Goal: Information Seeking & Learning: Learn about a topic

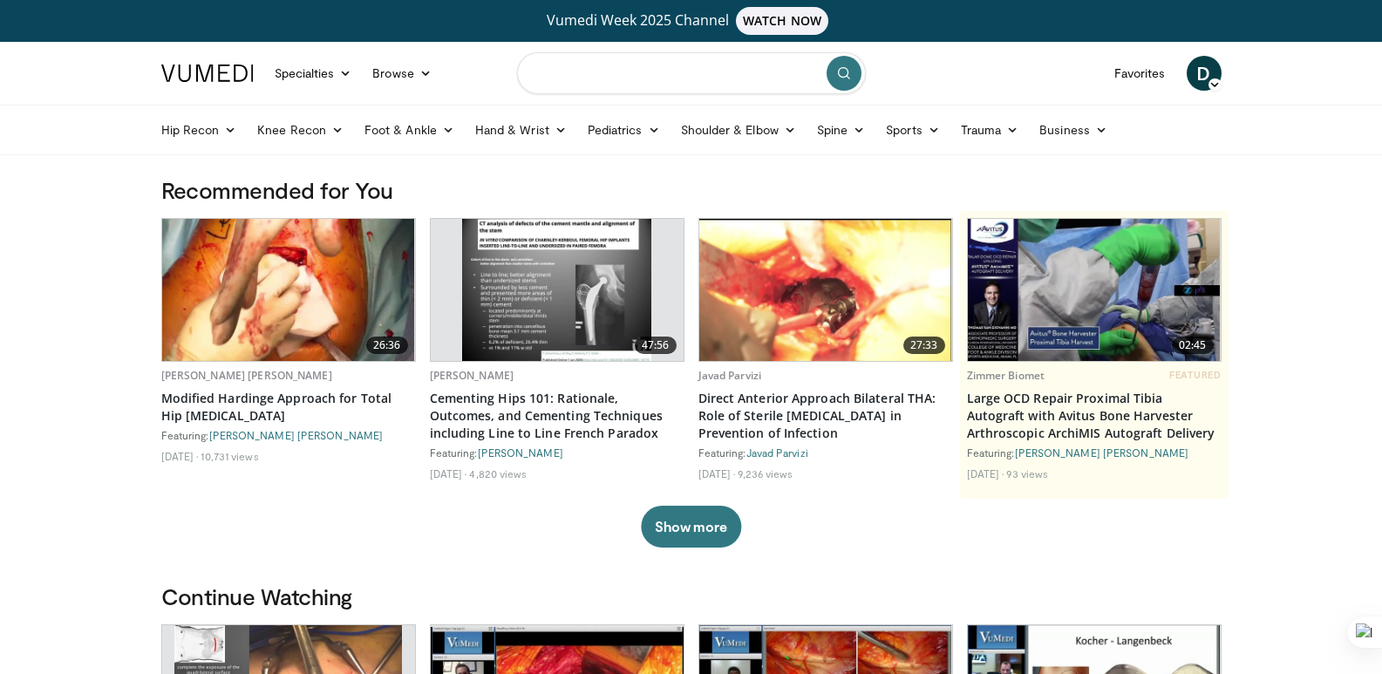
click at [712, 72] on input "Search topics, interventions" at bounding box center [691, 73] width 349 height 42
type input "**********"
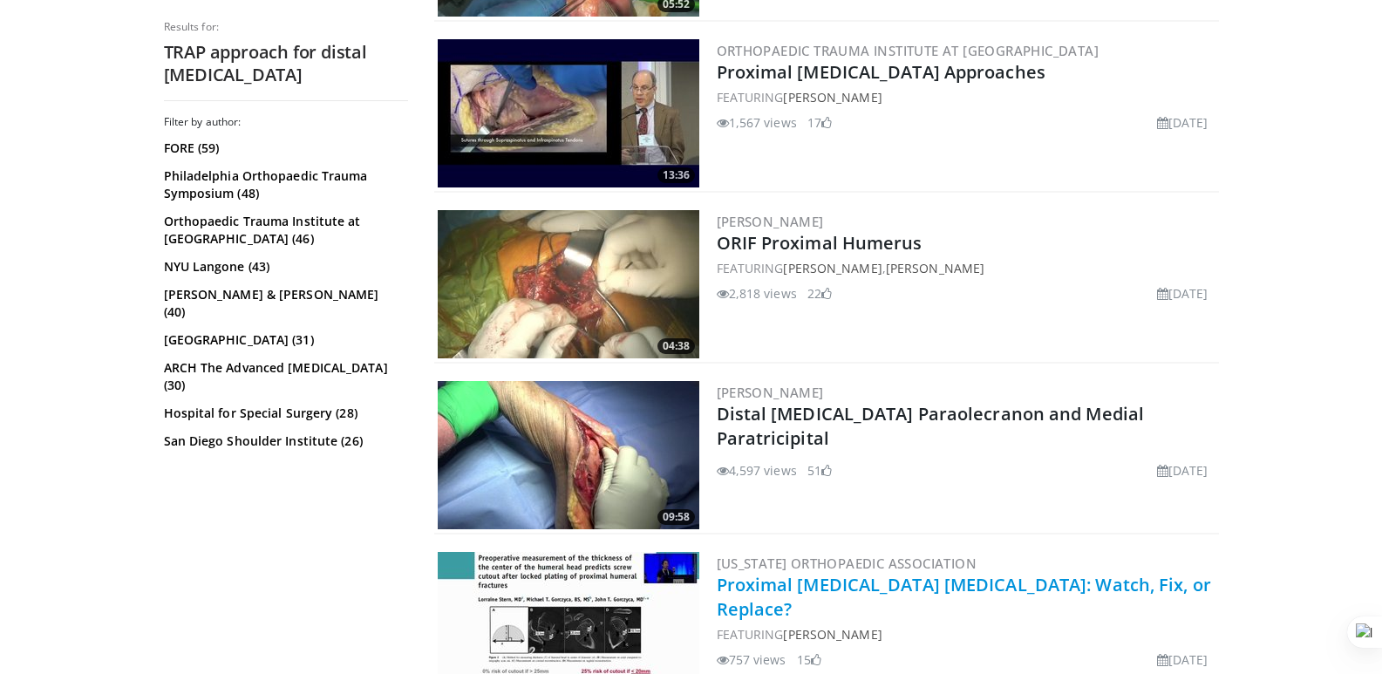
scroll to position [2180, 0]
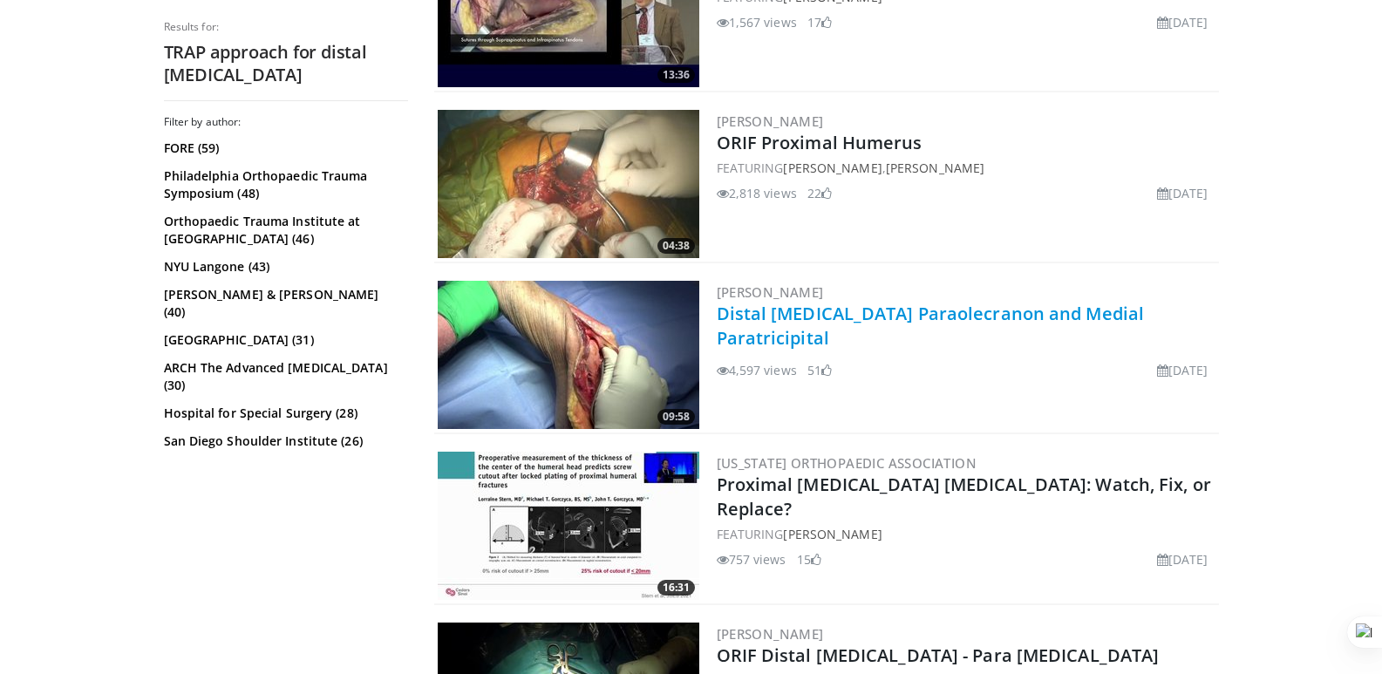
click at [833, 314] on link "Distal [MEDICAL_DATA] Paraolecranon and Medial Paratricipital" at bounding box center [931, 326] width 428 height 48
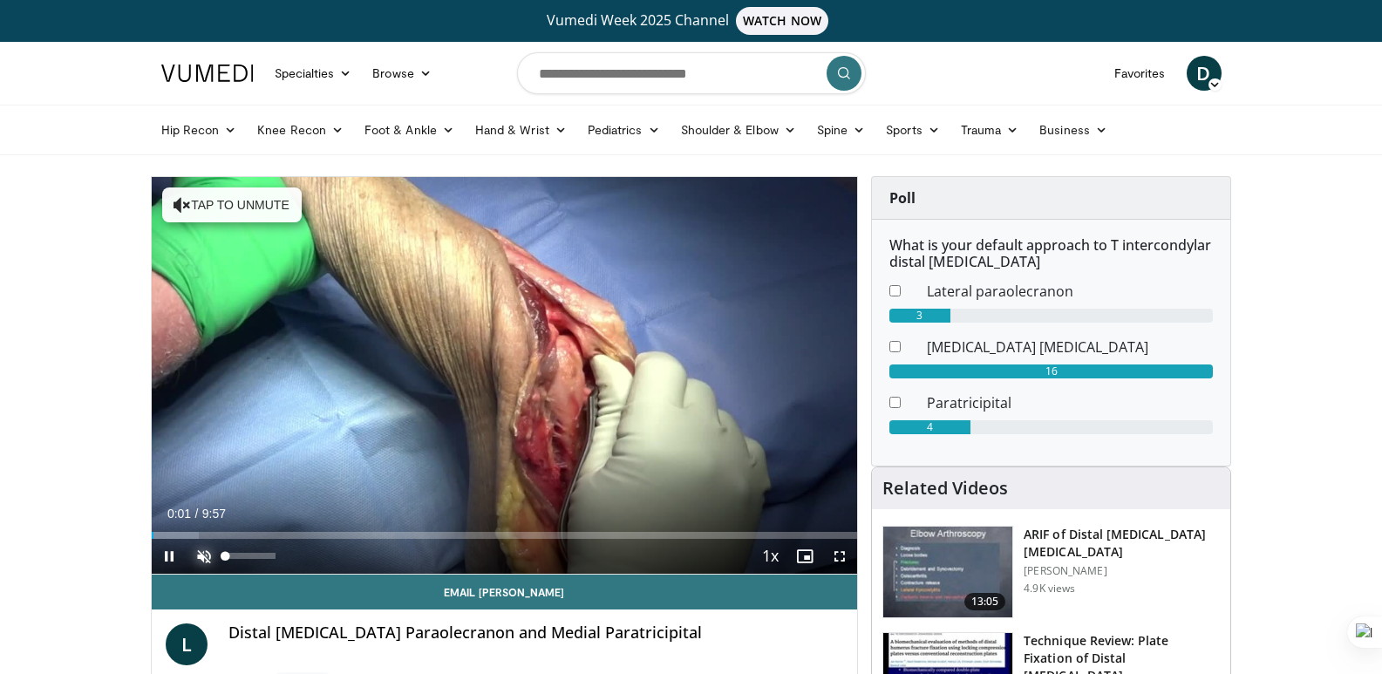
click at [208, 555] on span "Video Player" at bounding box center [204, 556] width 35 height 35
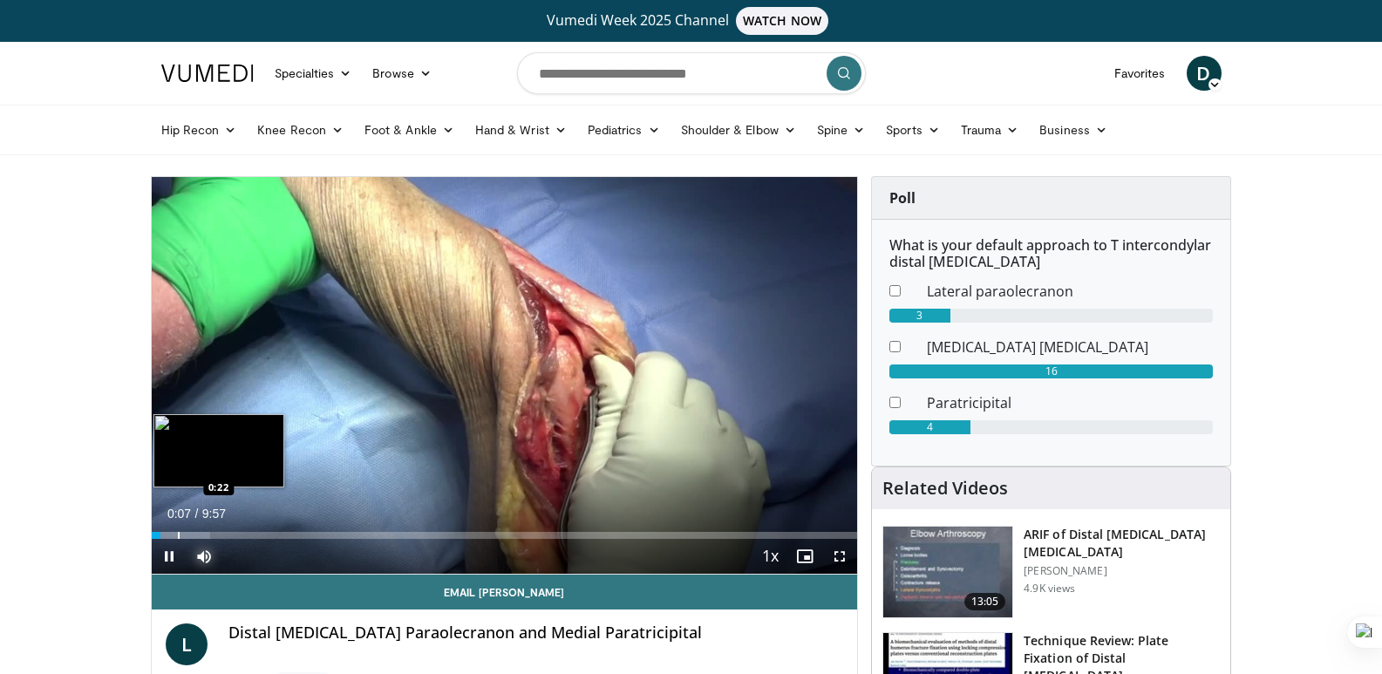
click at [177, 527] on div "Loaded : 8.35% 0:07 0:22" at bounding box center [505, 530] width 706 height 17
click at [160, 532] on div "Progress Bar" at bounding box center [161, 535] width 2 height 7
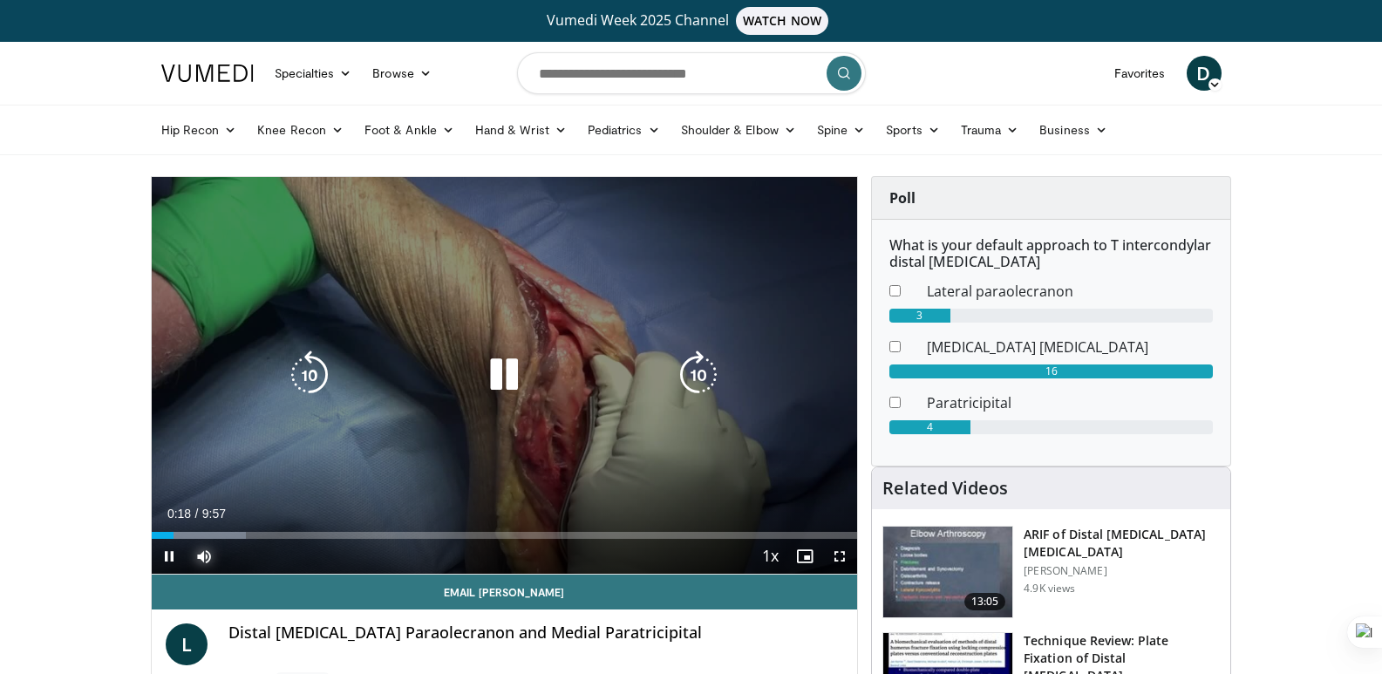
click at [195, 553] on span "Video Player" at bounding box center [204, 556] width 35 height 35
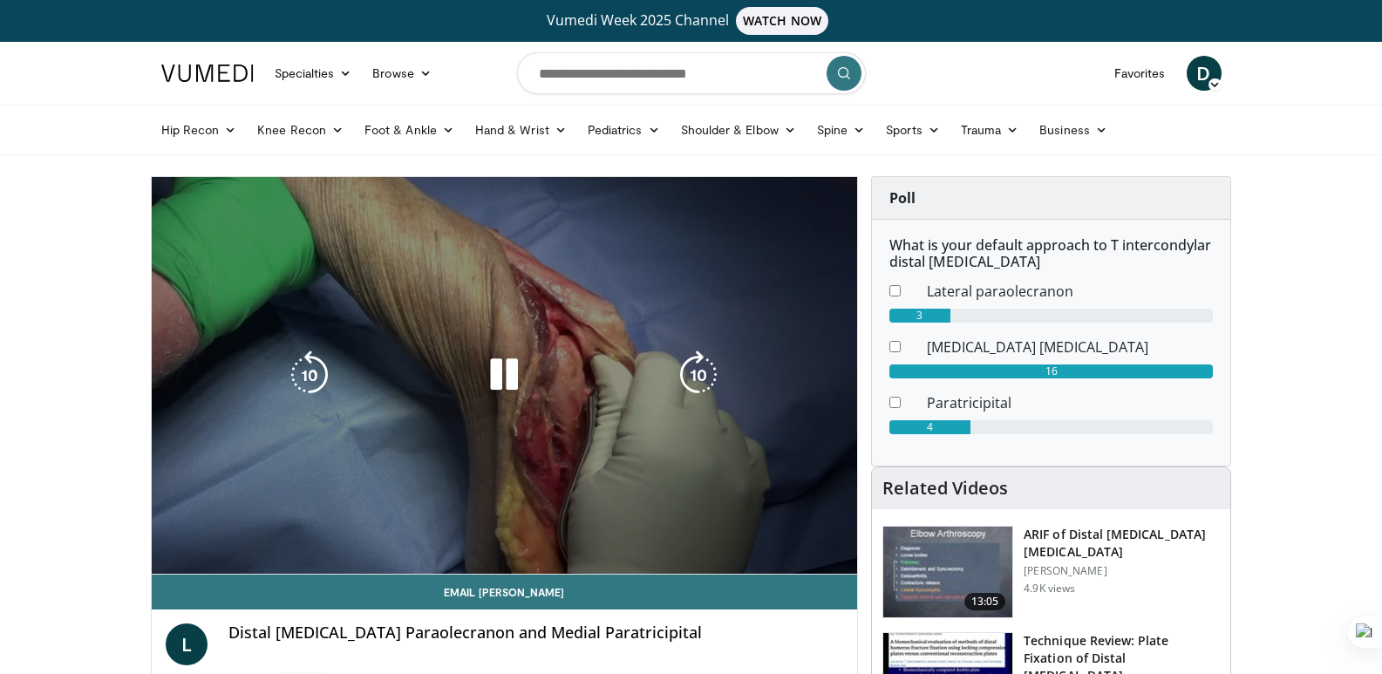
click at [195, 553] on div "10 seconds Tap to unmute" at bounding box center [505, 375] width 706 height 397
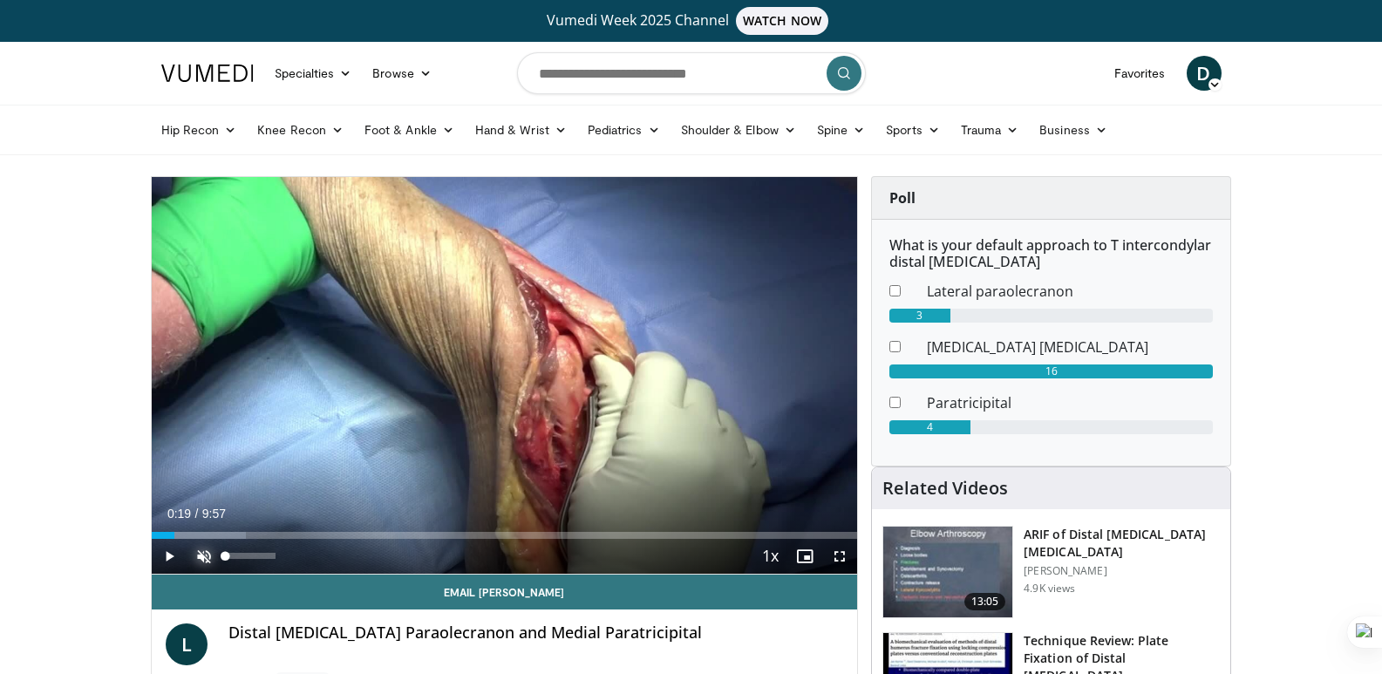
click at [205, 553] on span "Video Player" at bounding box center [204, 556] width 35 height 35
click at [164, 556] on span "Video Player" at bounding box center [169, 556] width 35 height 35
click at [807, 554] on span "Video Player" at bounding box center [804, 556] width 35 height 35
click at [840, 559] on span "Video Player" at bounding box center [839, 556] width 35 height 35
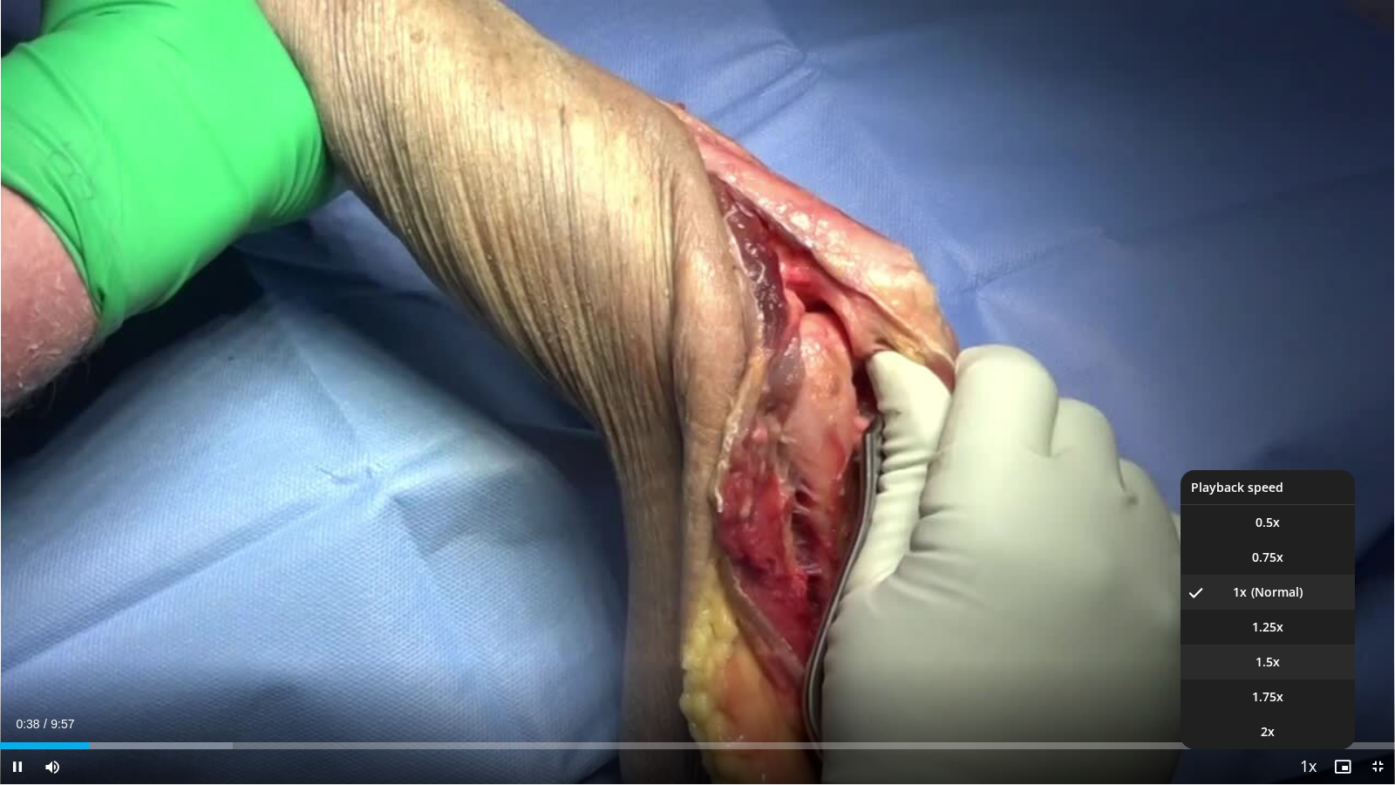
click at [1288, 663] on li "1.5x" at bounding box center [1267, 661] width 174 height 35
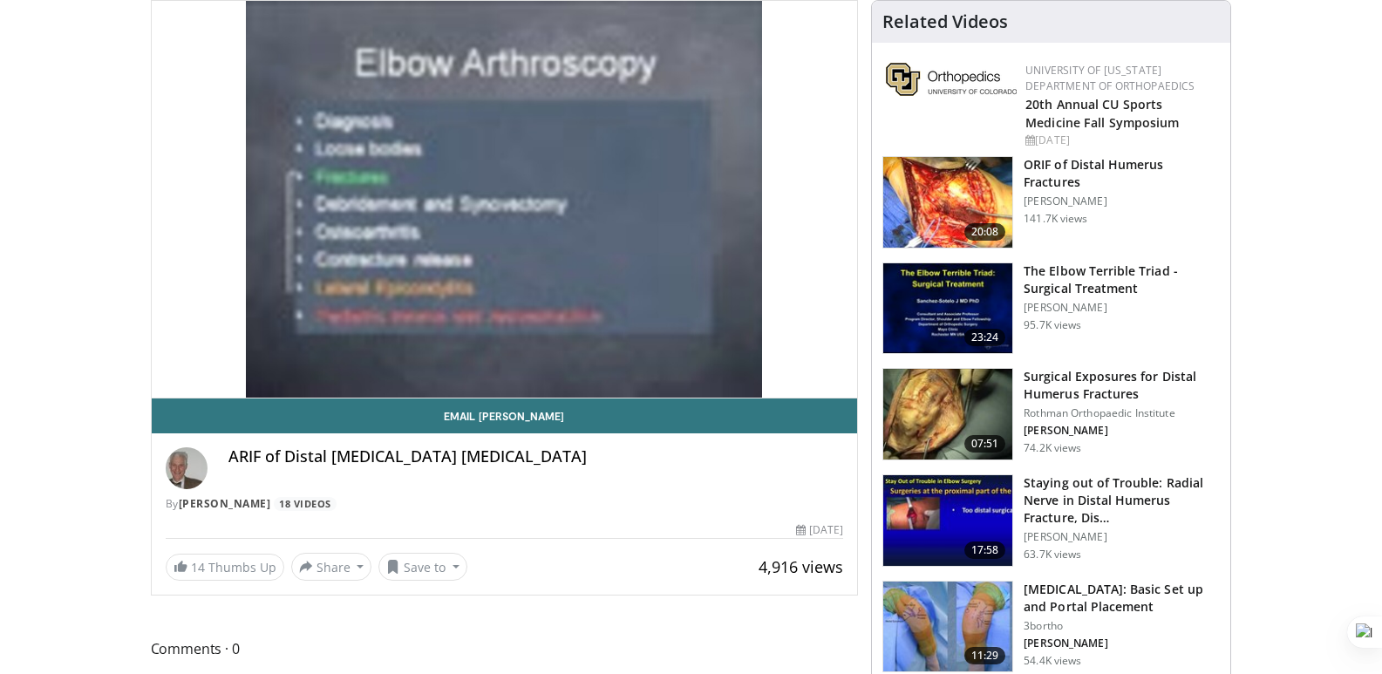
scroll to position [174, 0]
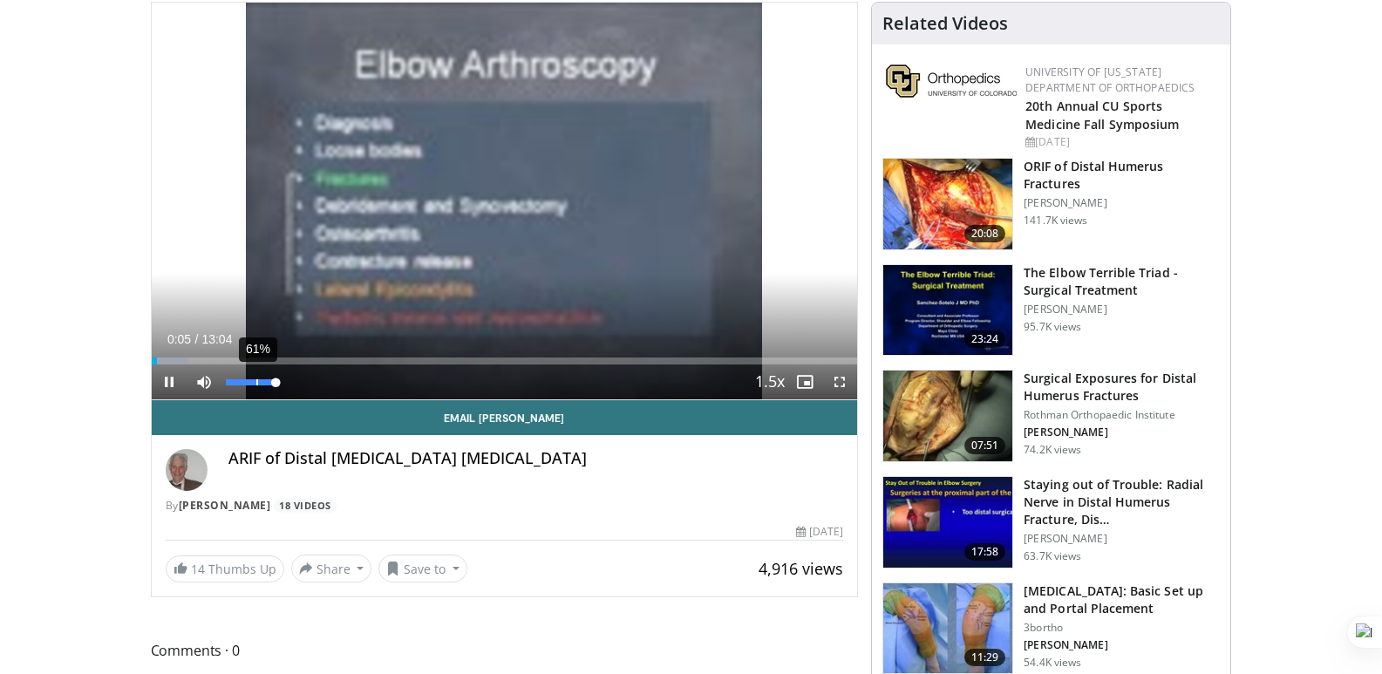
click at [257, 379] on div "61%" at bounding box center [251, 382] width 50 height 6
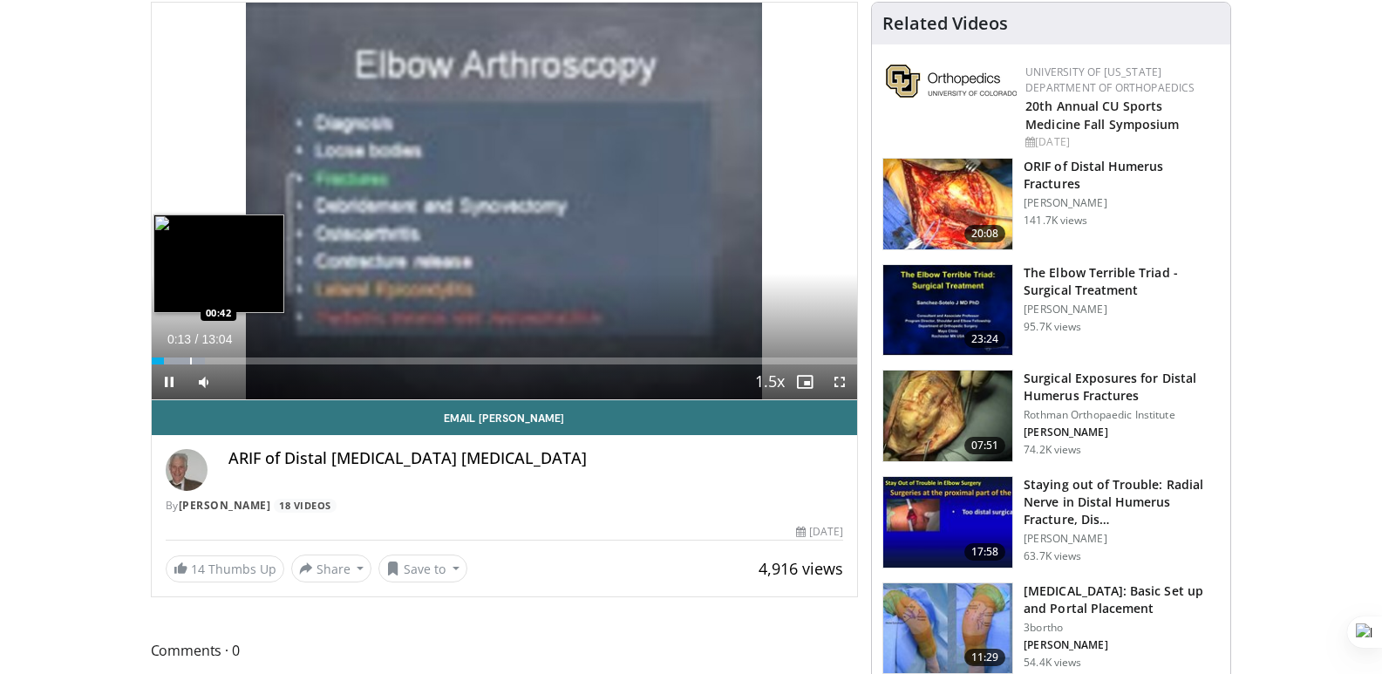
click at [190, 359] on div "Progress Bar" at bounding box center [191, 360] width 2 height 7
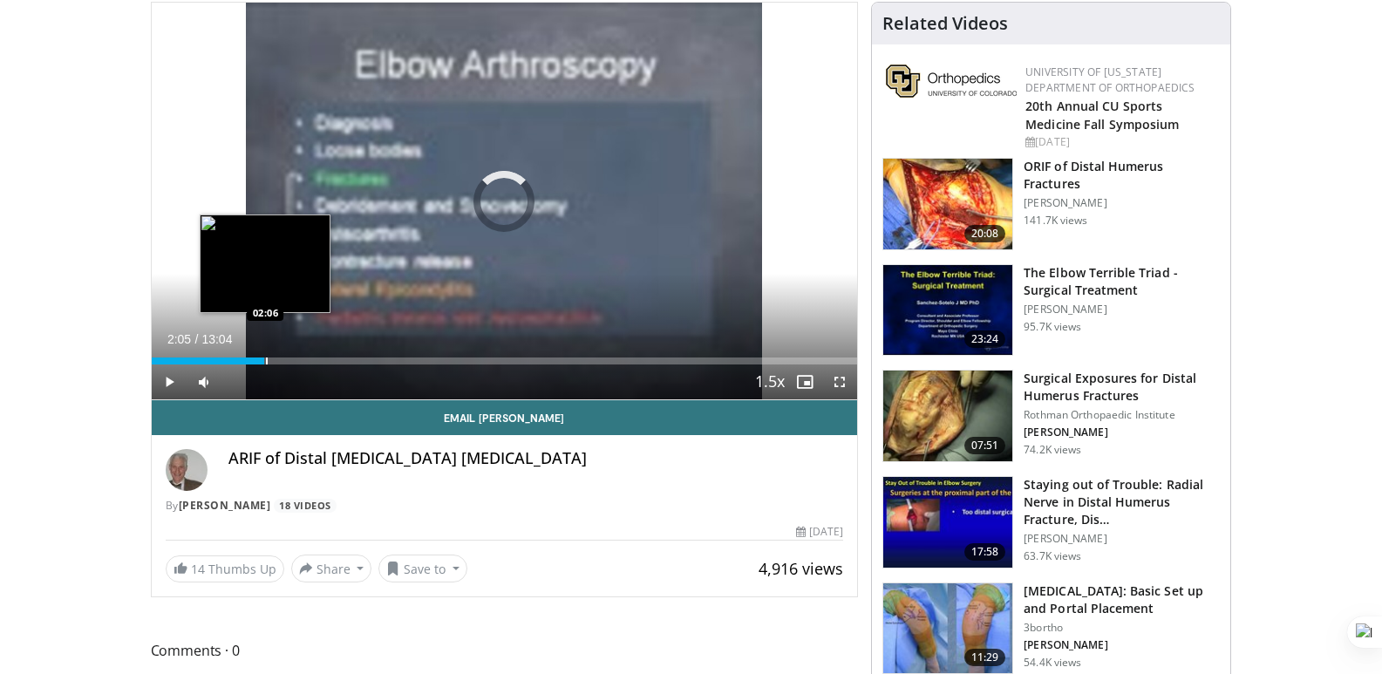
click at [266, 359] on div "Progress Bar" at bounding box center [267, 360] width 2 height 7
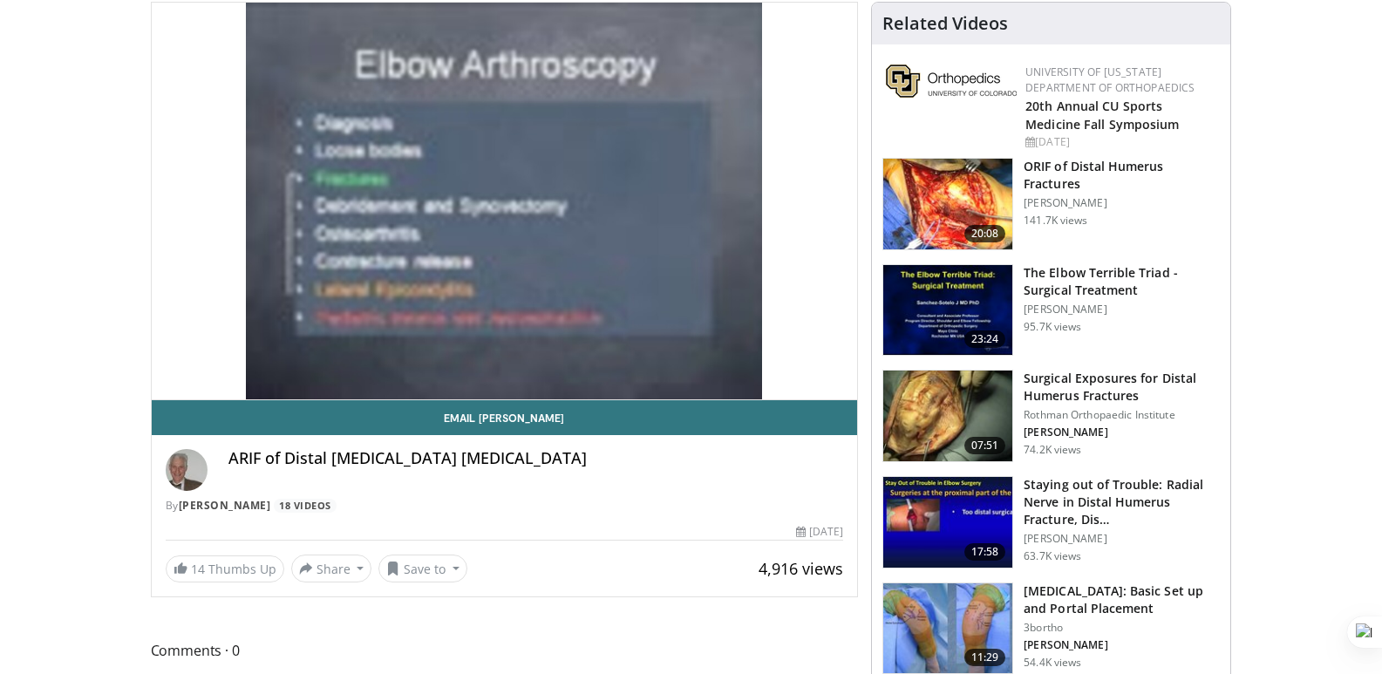
click at [287, 357] on video-js "**********" at bounding box center [505, 202] width 706 height 398
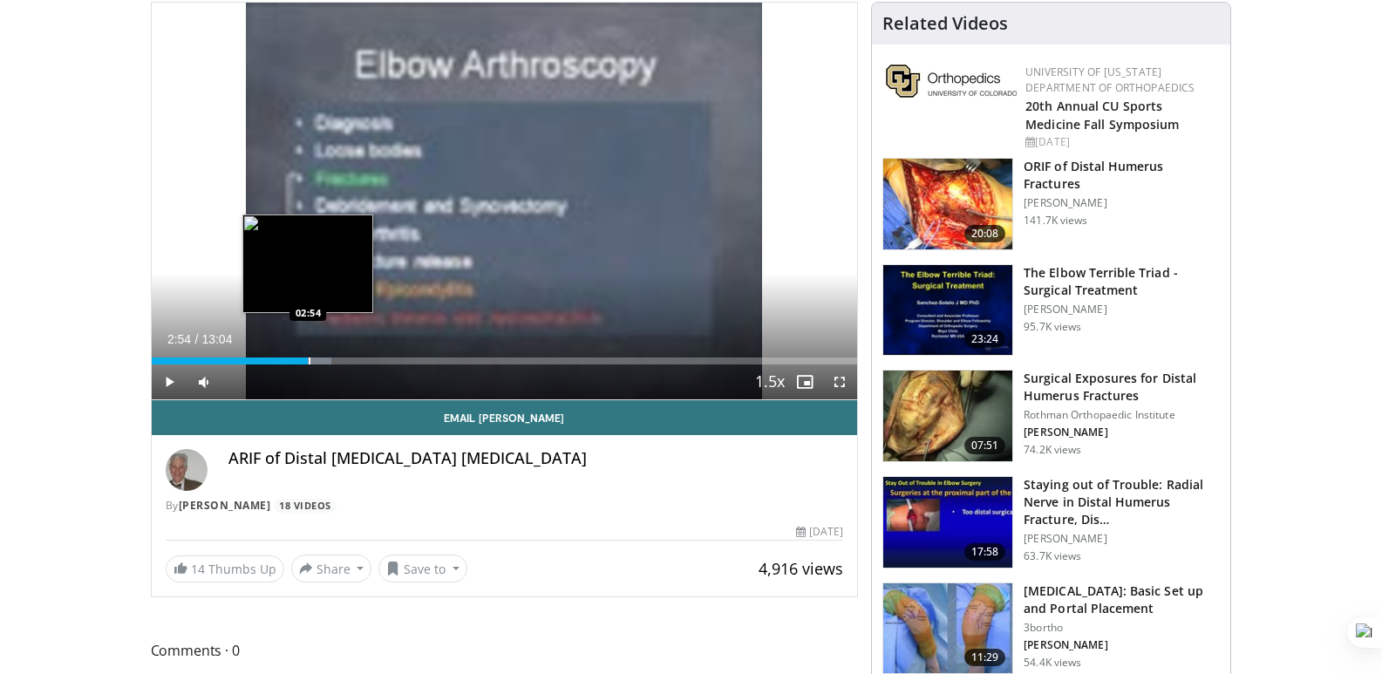
click at [308, 353] on div "Loaded : 25.52% 02:21 02:54" at bounding box center [505, 356] width 706 height 17
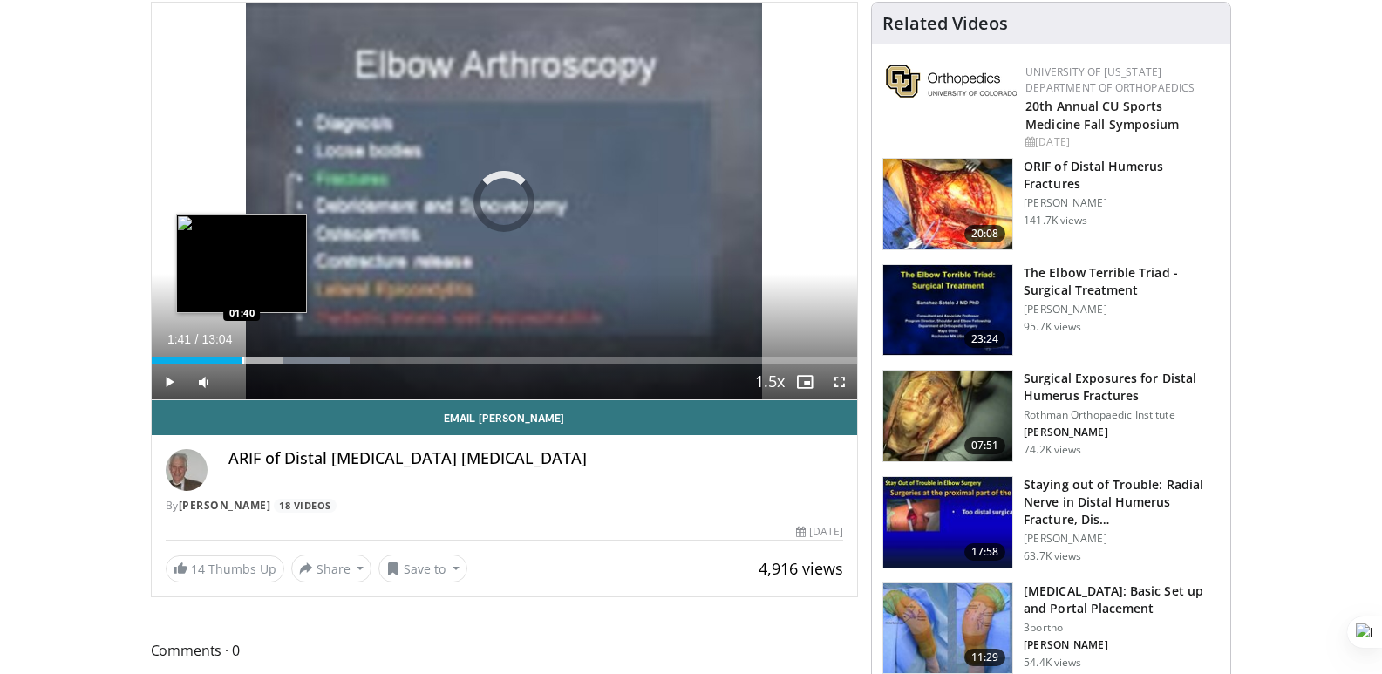
click at [242, 357] on div "Progress Bar" at bounding box center [243, 360] width 2 height 7
click at [251, 356] on div "Loaded : 20.42% 01:43 01:48" at bounding box center [505, 356] width 706 height 17
click at [259, 358] on div "Progress Bar" at bounding box center [260, 360] width 2 height 7
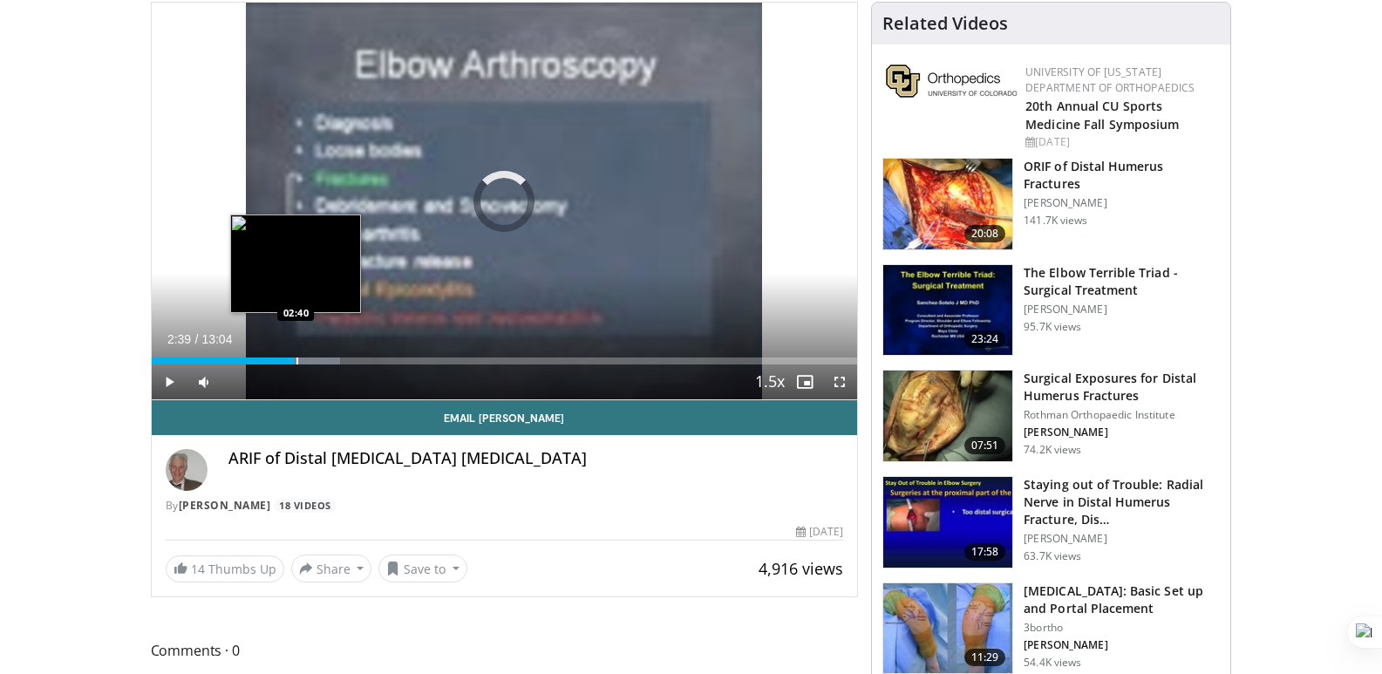
click at [295, 352] on div "Loaded : 26.80% 02:30 02:40" at bounding box center [505, 356] width 706 height 17
click at [305, 357] on div "Loaded : 29.27% 02:42 02:50" at bounding box center [505, 356] width 706 height 17
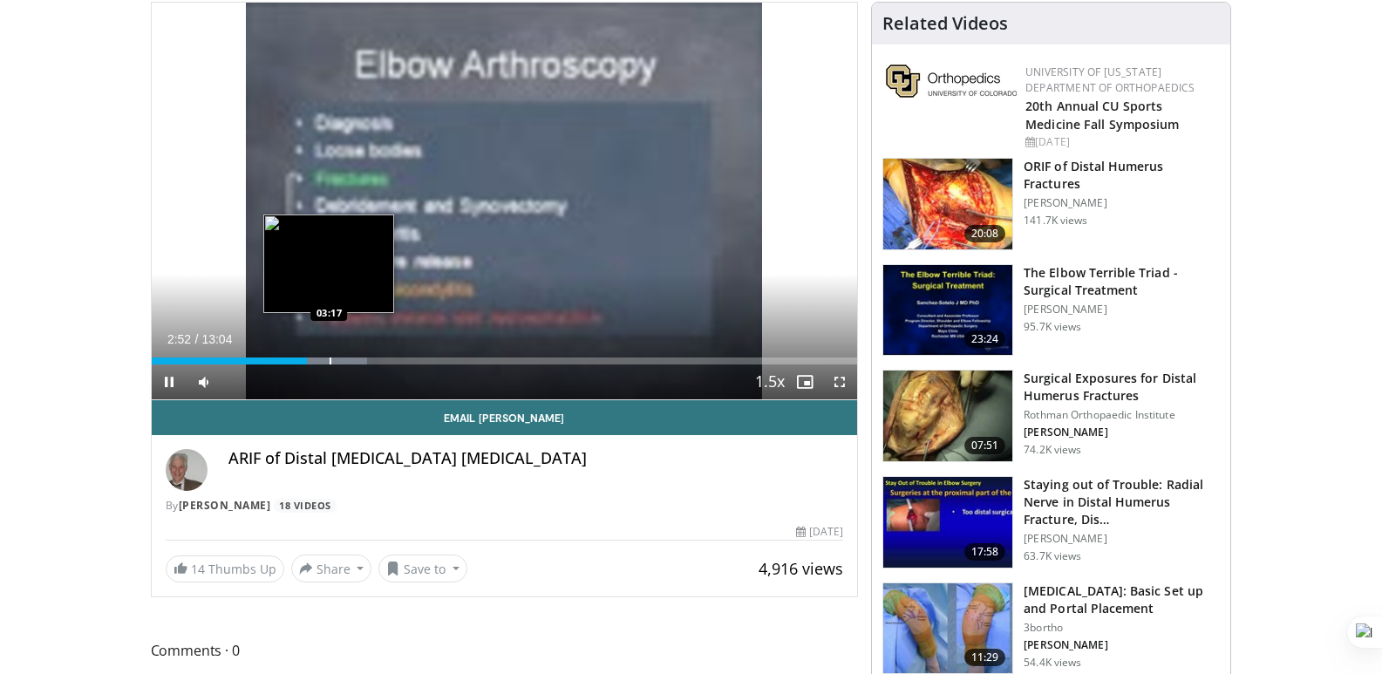
click at [330, 357] on div "Loaded : 30.54% 02:52 03:17" at bounding box center [505, 356] width 706 height 17
click at [348, 357] on div "Loaded : 30.54% 03:19 03:38" at bounding box center [505, 356] width 706 height 17
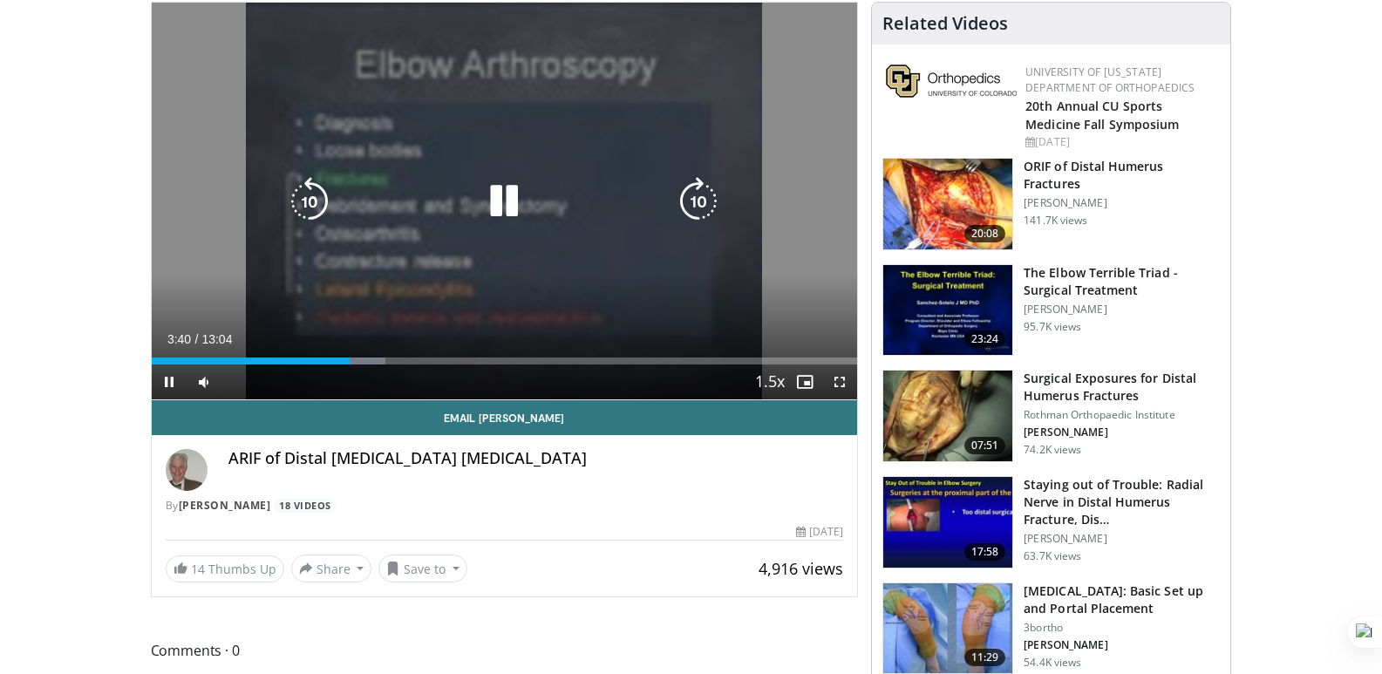
click at [359, 357] on div "Loaded : 33.18% 03:40 03:38" at bounding box center [505, 356] width 706 height 17
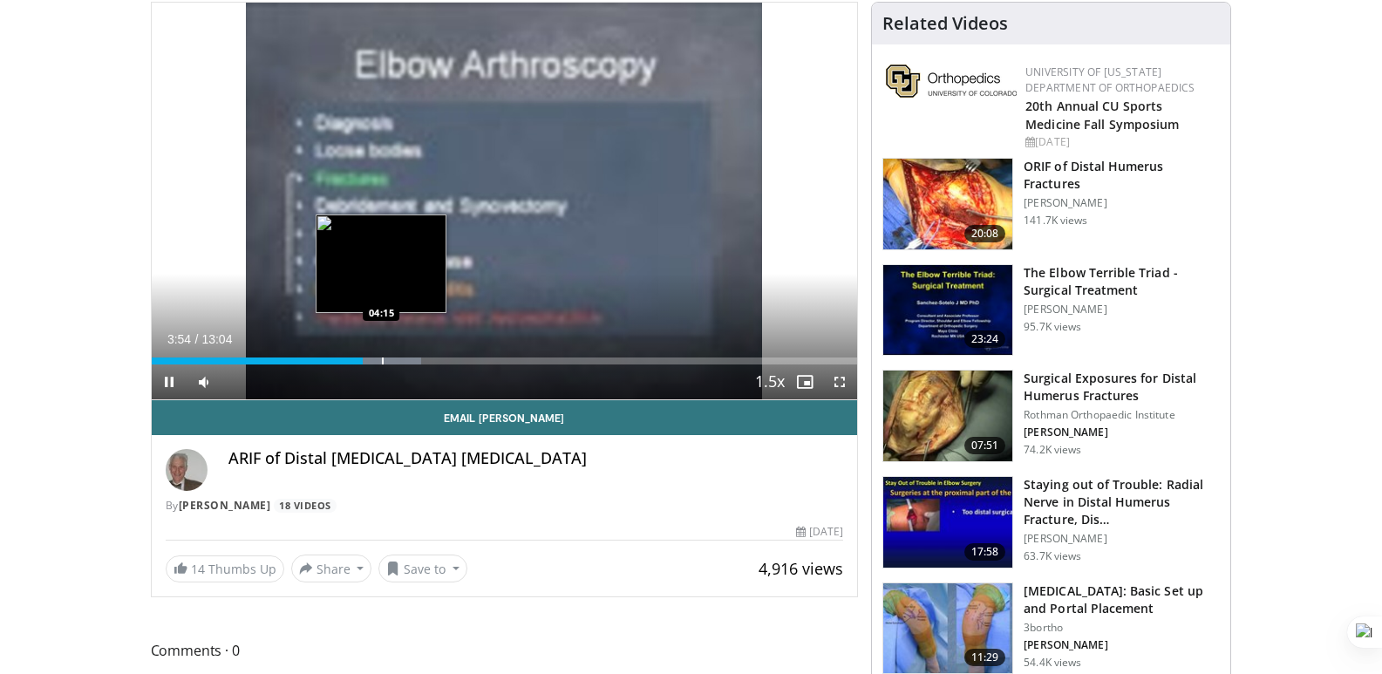
click at [381, 357] on div "Loaded : 38.18% 03:55 04:15" at bounding box center [505, 356] width 706 height 17
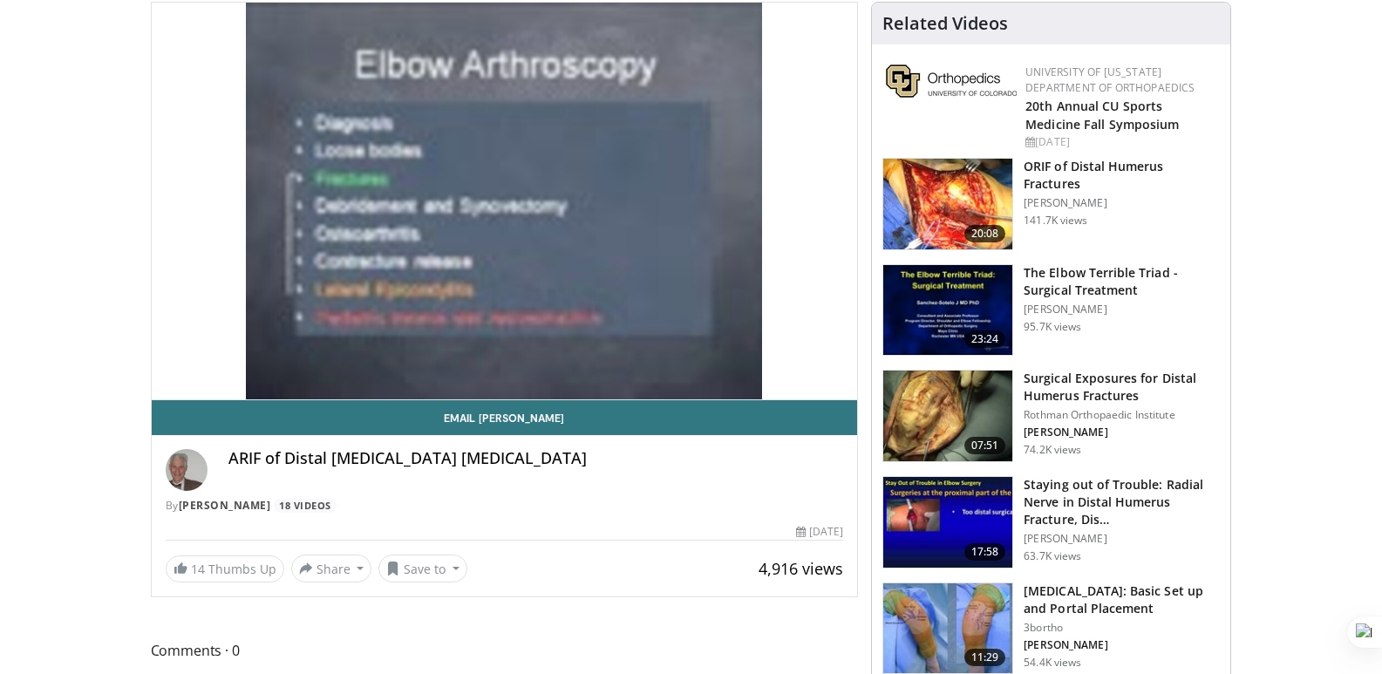
click at [398, 354] on div "10 seconds Tap to unmute" at bounding box center [505, 201] width 706 height 397
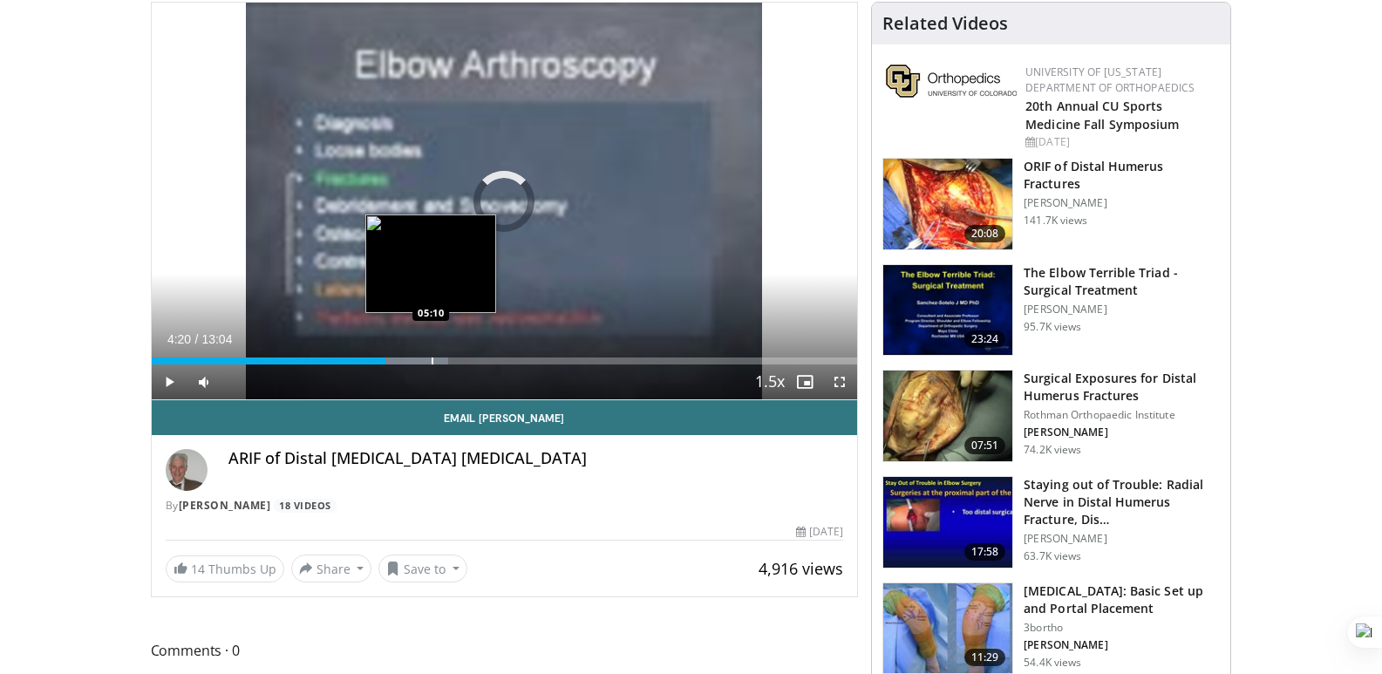
click at [432, 362] on div "Progress Bar" at bounding box center [433, 360] width 2 height 7
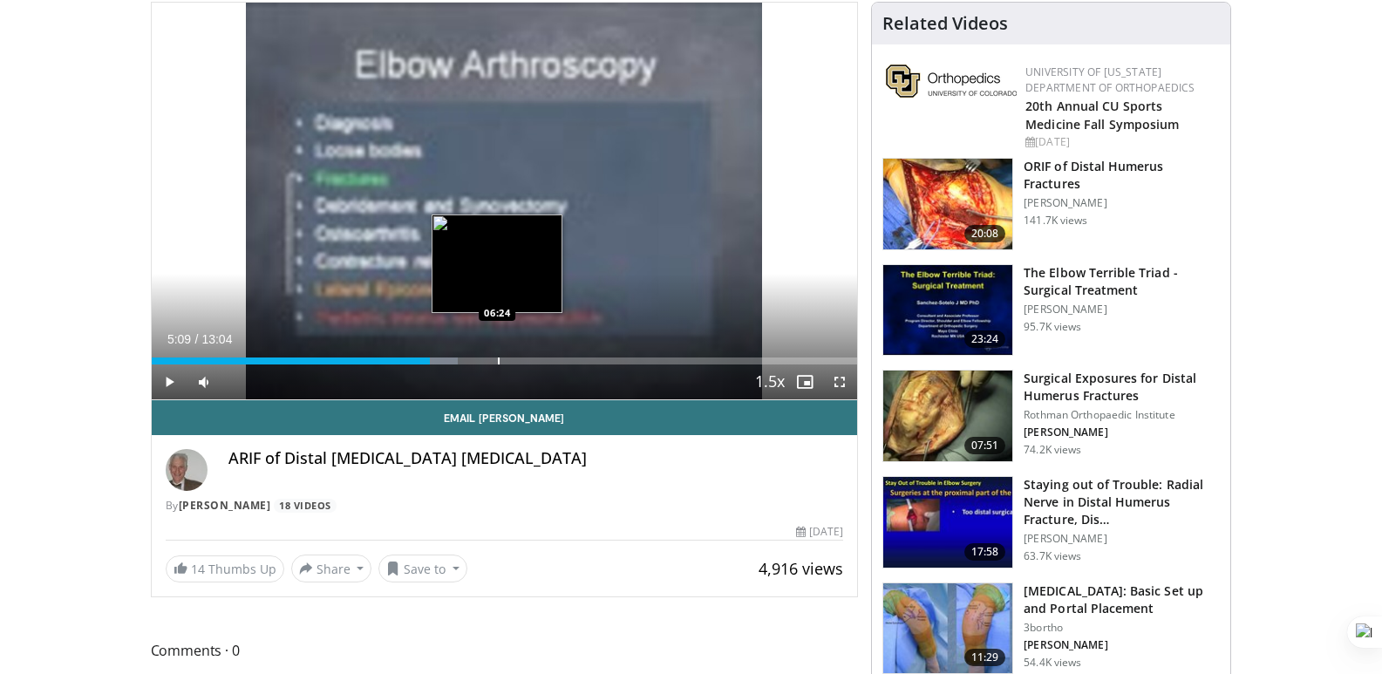
click at [499, 354] on div "Loaded : 43.39% 05:09 06:24" at bounding box center [505, 356] width 706 height 17
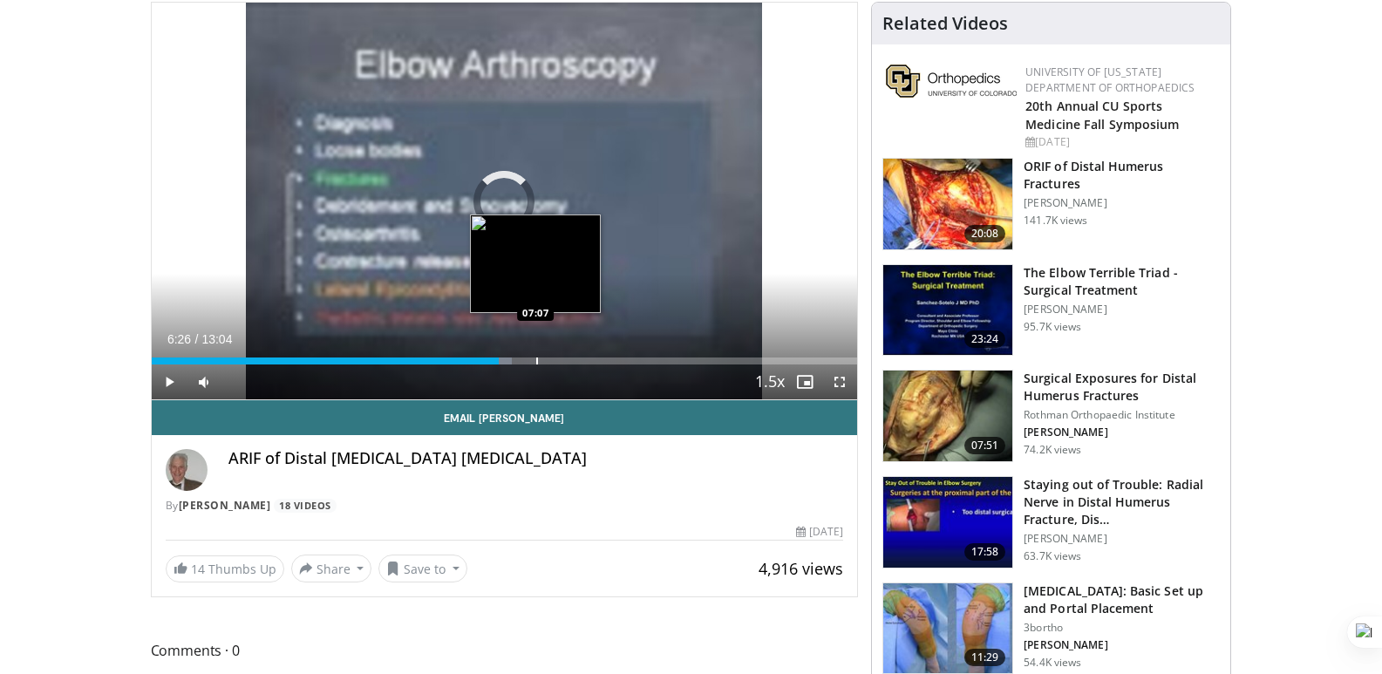
click at [535, 353] on div "Loaded : 51.05% 06:26 07:07" at bounding box center [505, 356] width 706 height 17
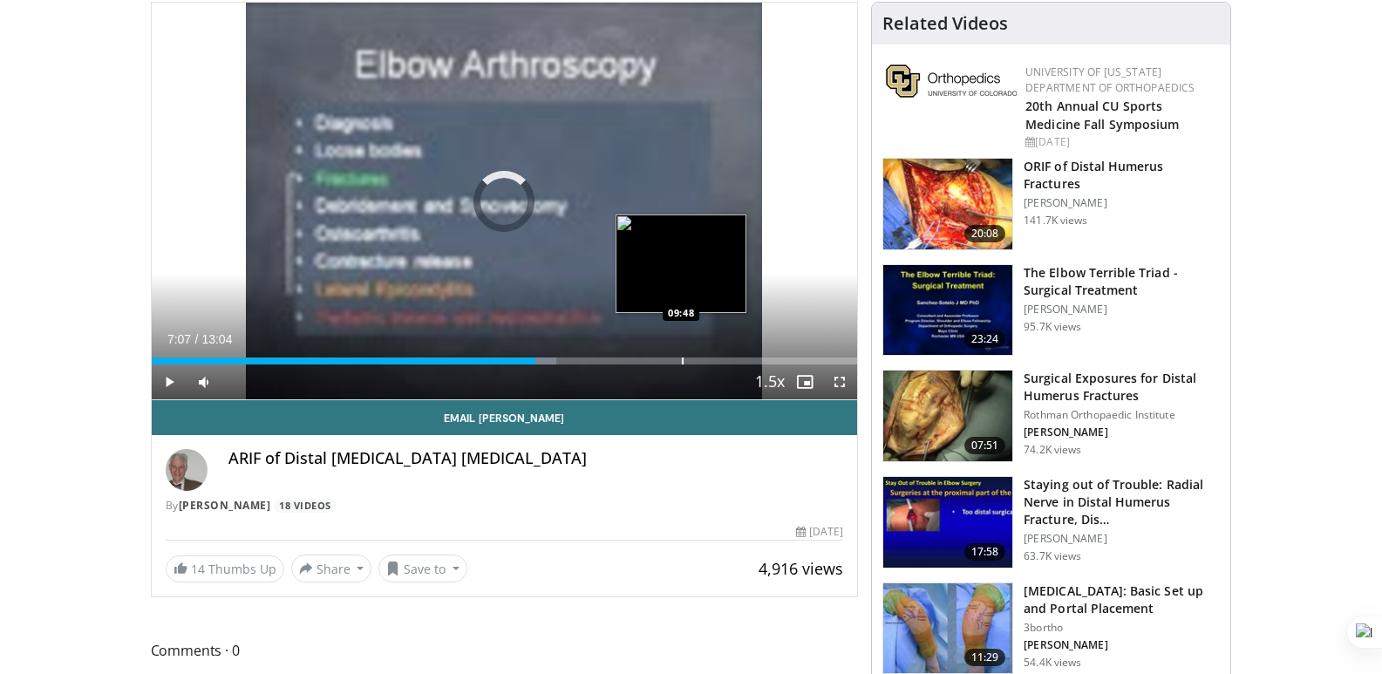
click at [680, 357] on div "Loaded : 57.43% 07:07 09:48" at bounding box center [505, 356] width 706 height 17
click at [689, 357] on div "Progress Bar" at bounding box center [690, 360] width 2 height 7
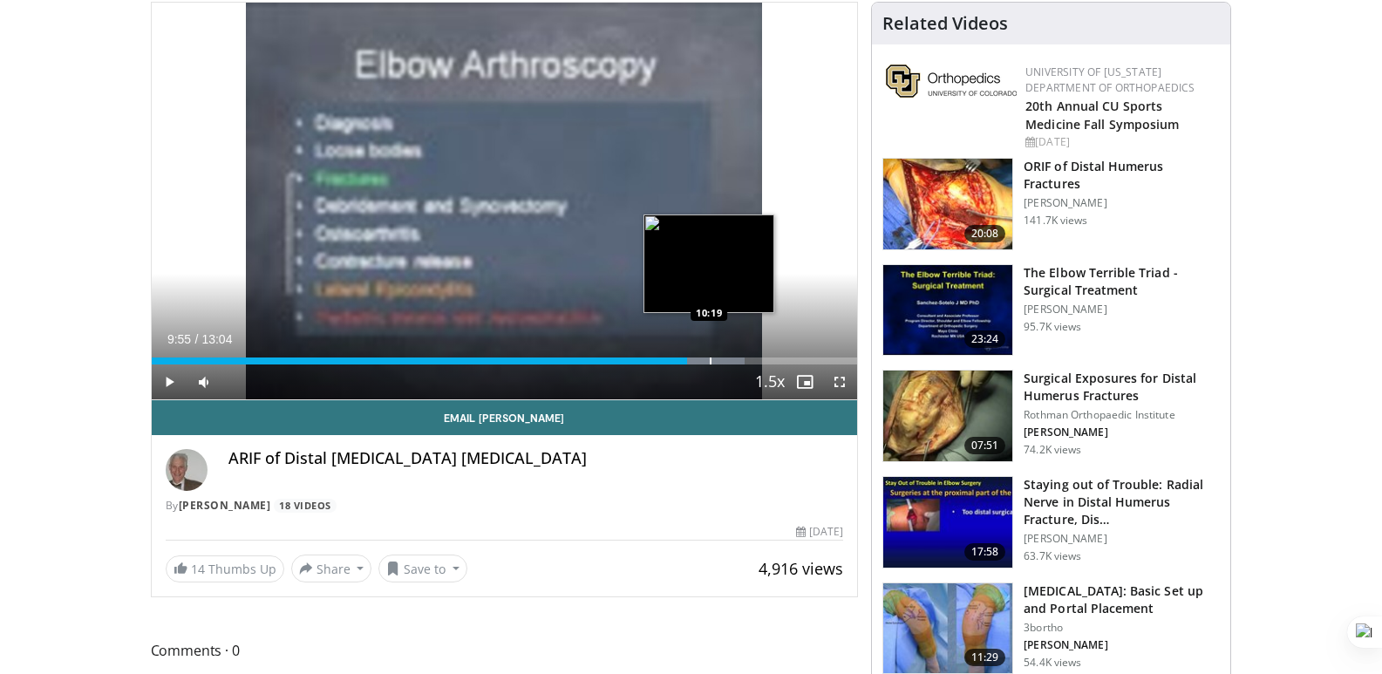
click at [710, 357] on div "Progress Bar" at bounding box center [711, 360] width 2 height 7
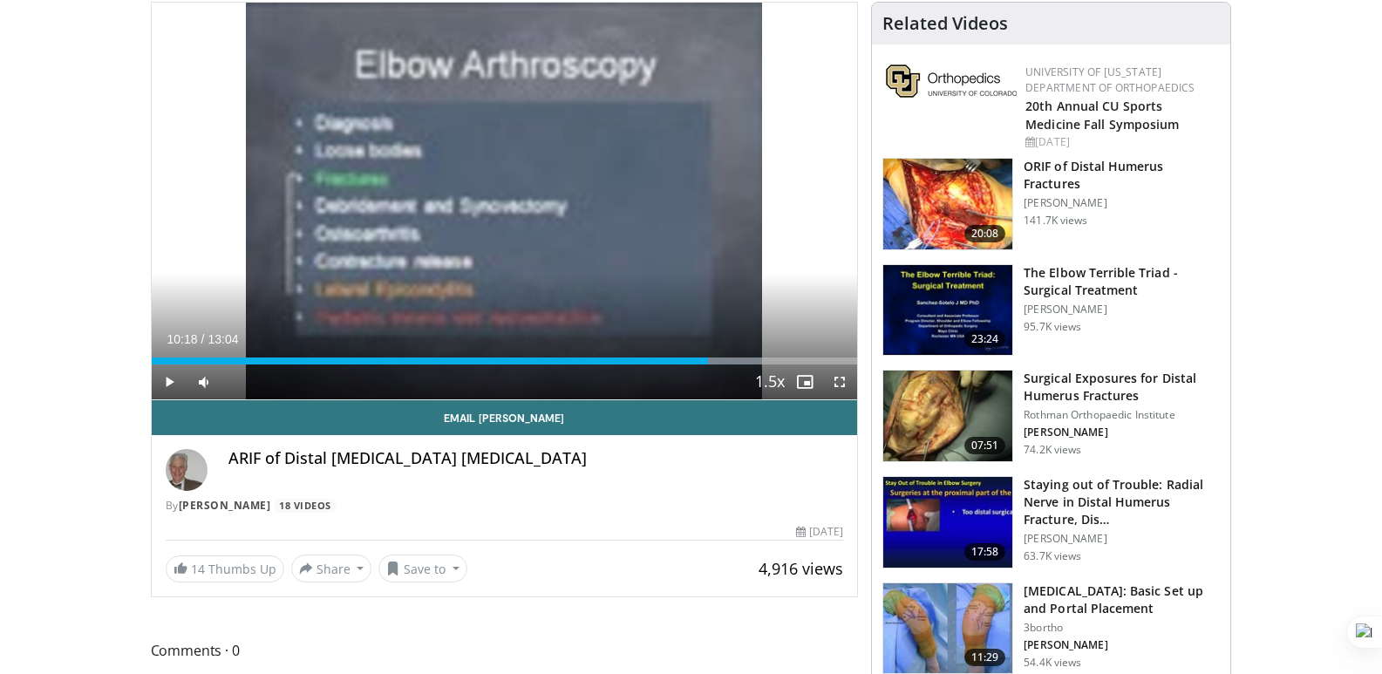
click at [937, 379] on img at bounding box center [947, 416] width 129 height 91
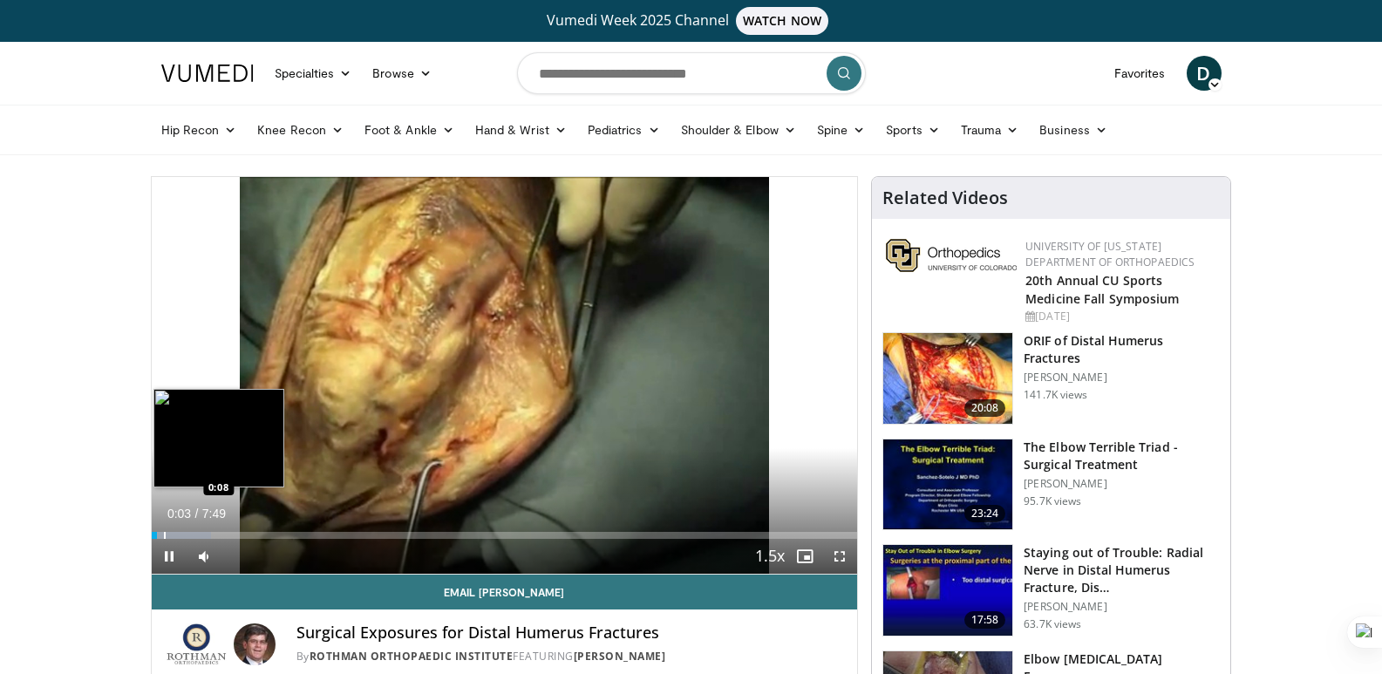
click at [163, 530] on div "10 seconds Tap to unmute" at bounding box center [505, 375] width 706 height 397
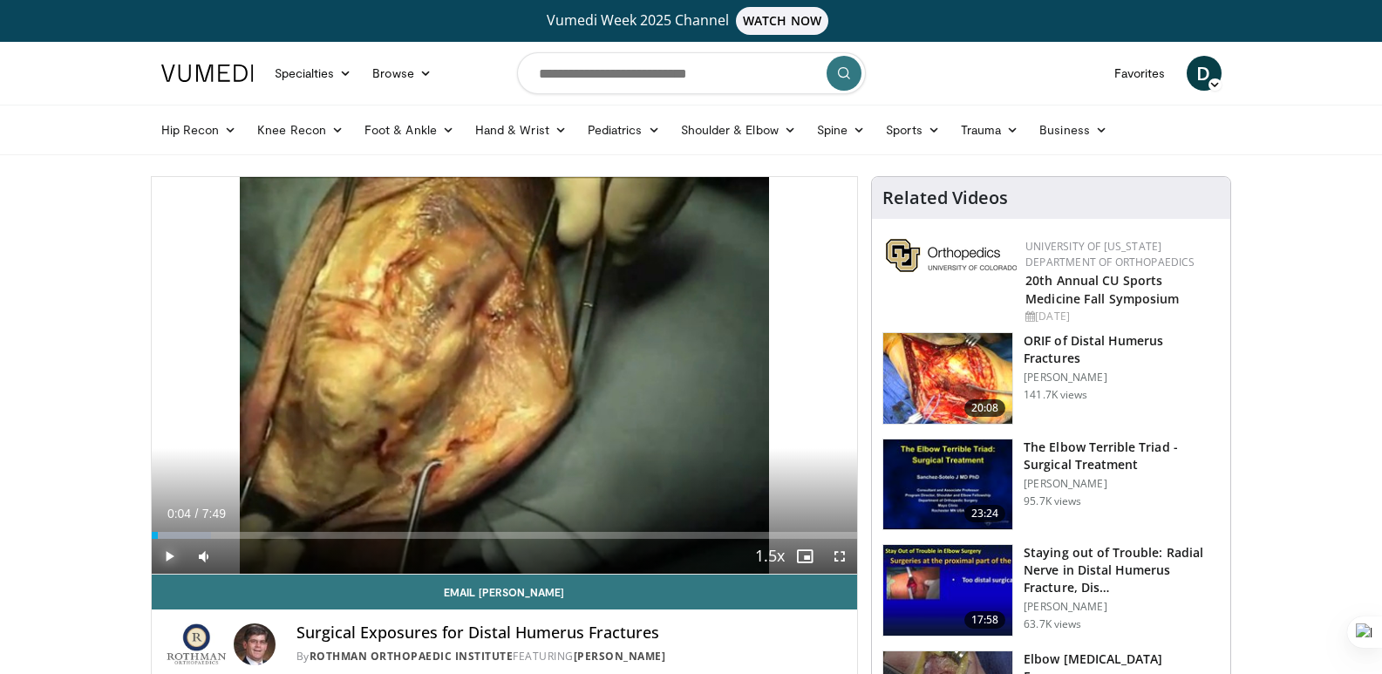
click at [167, 549] on span "Video Player" at bounding box center [169, 556] width 35 height 35
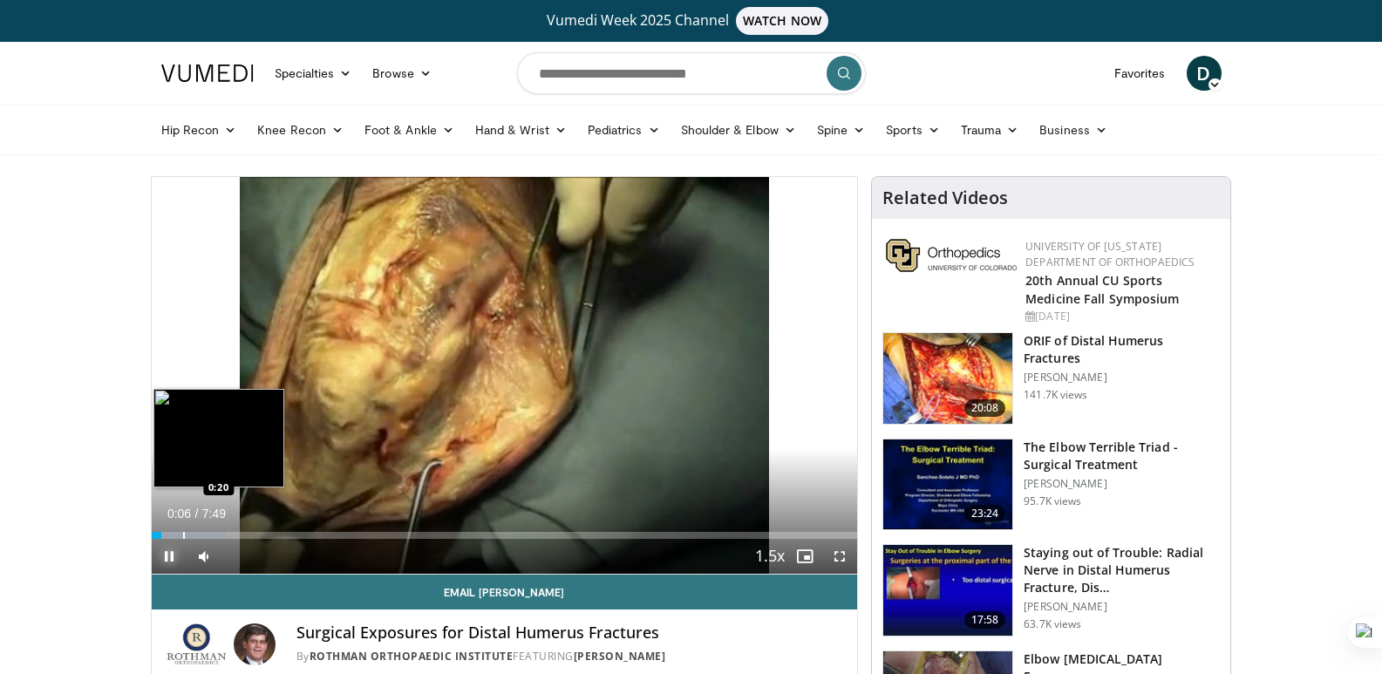
click at [183, 533] on div "Progress Bar" at bounding box center [184, 535] width 2 height 7
click at [219, 529] on div "Loaded : 19.09% 0:45 0:45" at bounding box center [505, 530] width 706 height 17
click at [194, 529] on div "Loaded : 19.09% 0:46 0:28" at bounding box center [505, 530] width 706 height 17
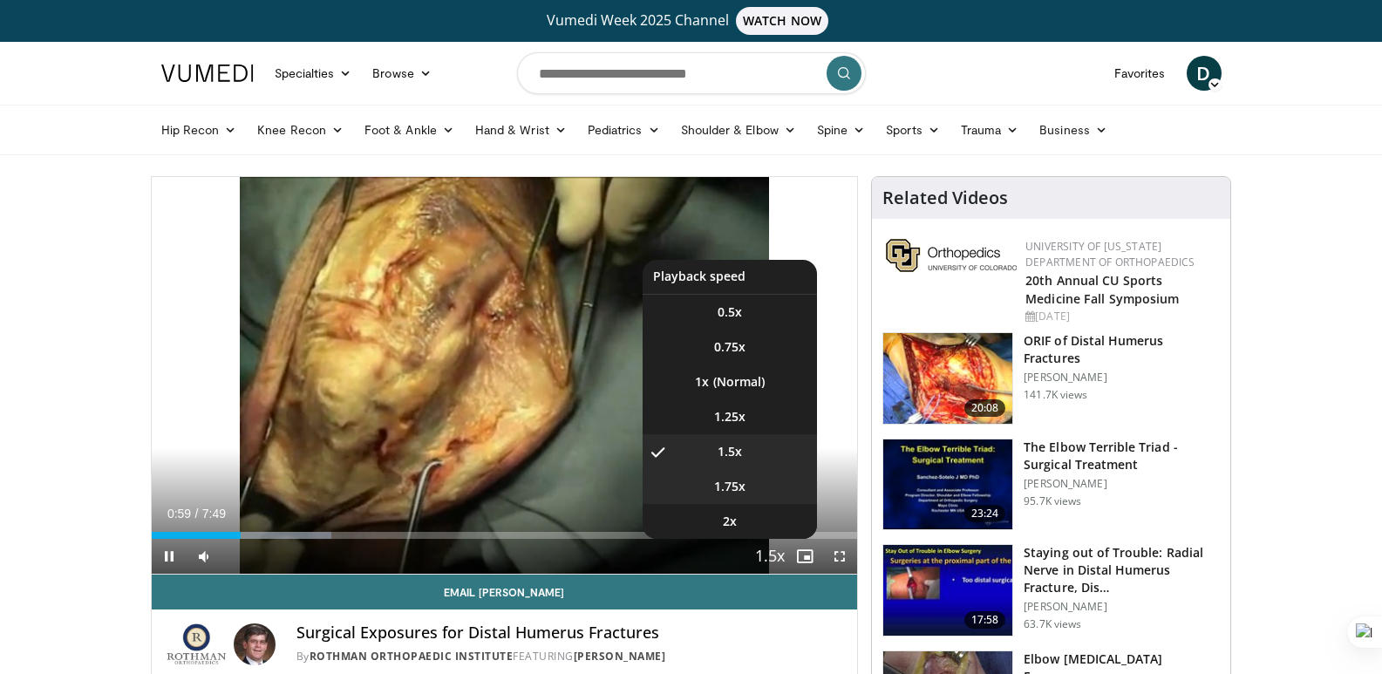
click at [735, 486] on span "1.75x" at bounding box center [729, 486] width 31 height 17
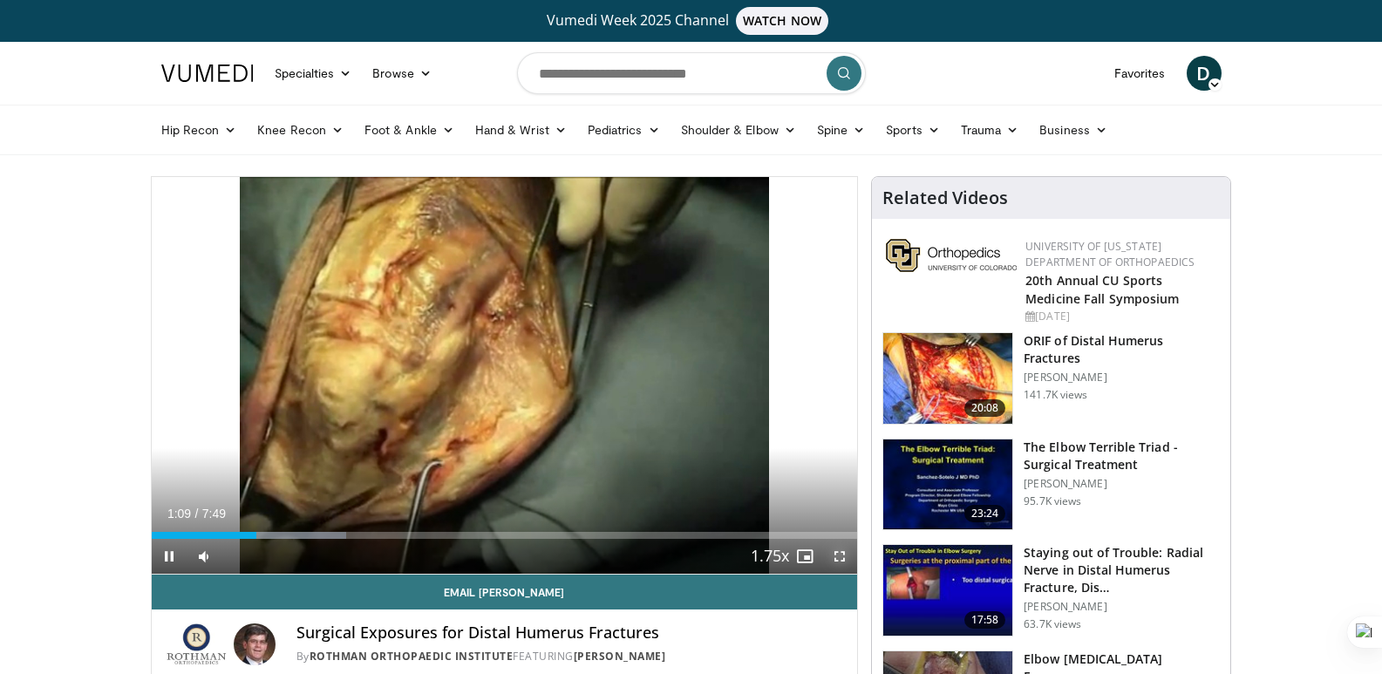
click at [839, 555] on span "Video Player" at bounding box center [839, 556] width 35 height 35
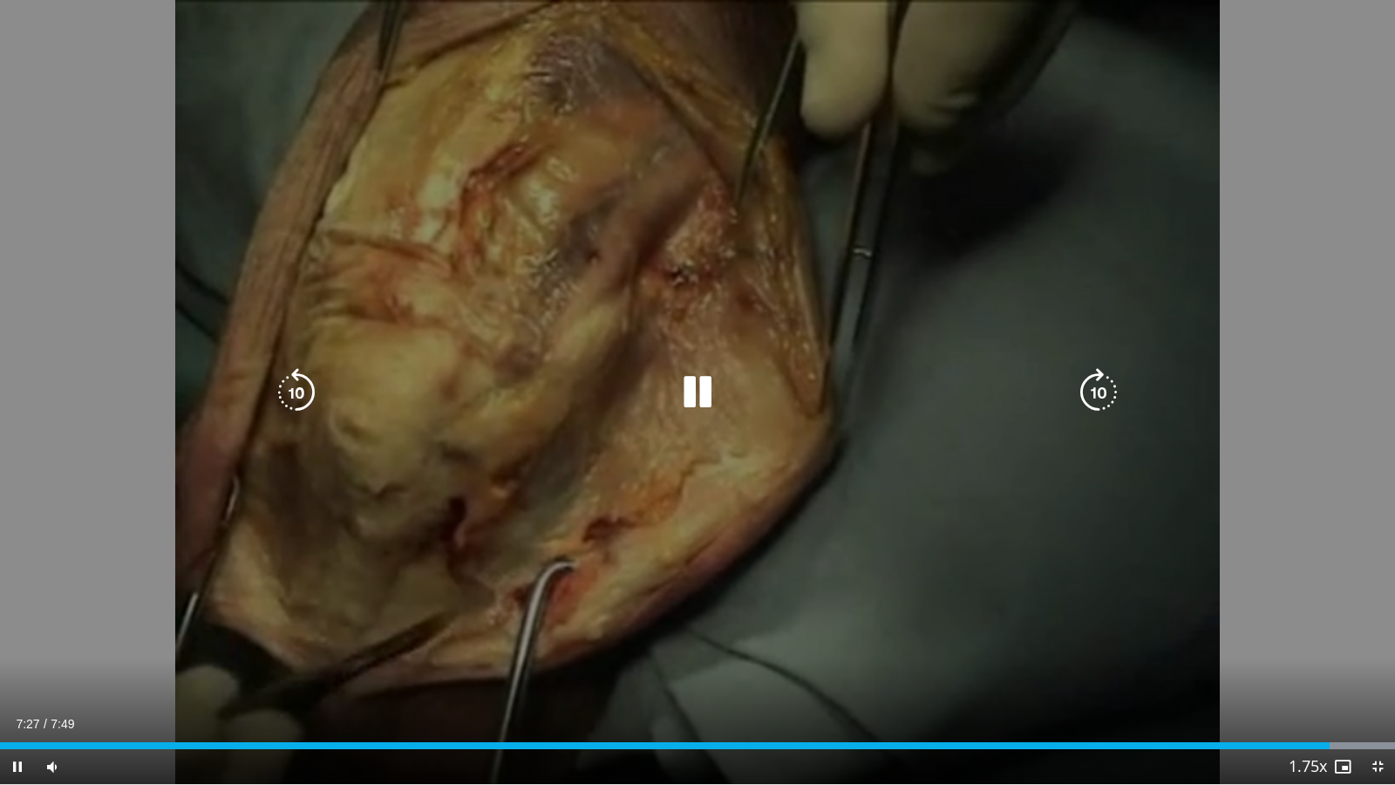
click at [944, 555] on div "10 seconds Tap to unmute" at bounding box center [697, 392] width 1395 height 784
click at [704, 391] on icon "Video Player" at bounding box center [697, 392] width 49 height 49
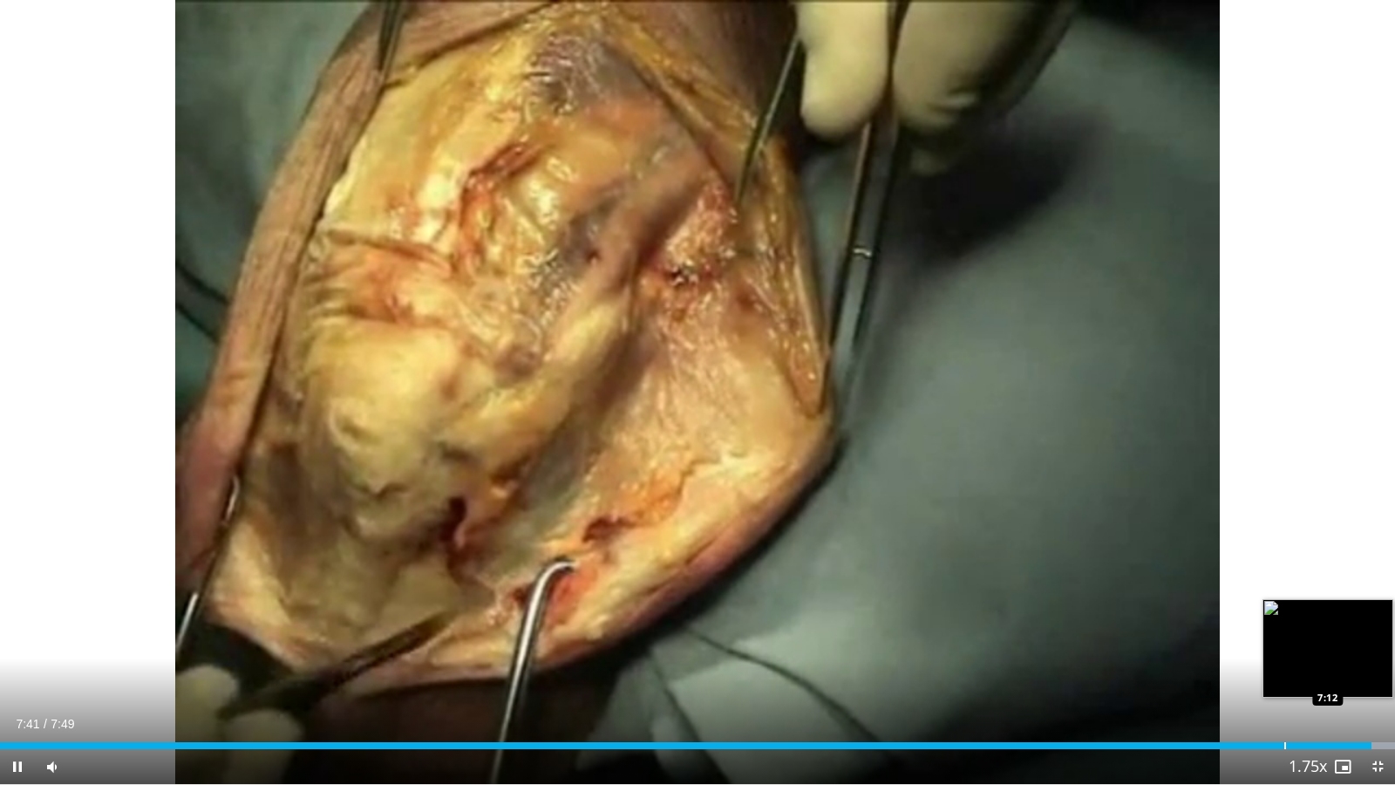
click at [1284, 673] on div "Progress Bar" at bounding box center [1285, 745] width 2 height 7
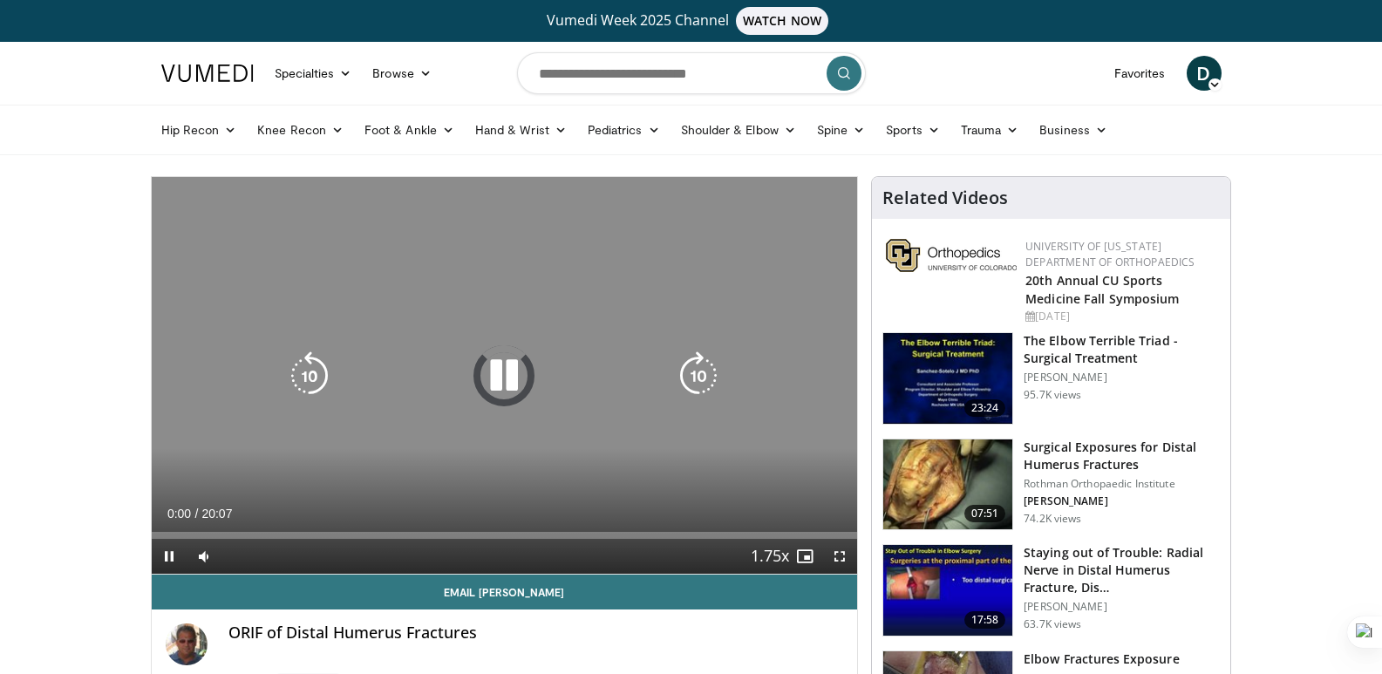
click at [559, 406] on div "10 seconds Tap to unmute" at bounding box center [505, 375] width 706 height 397
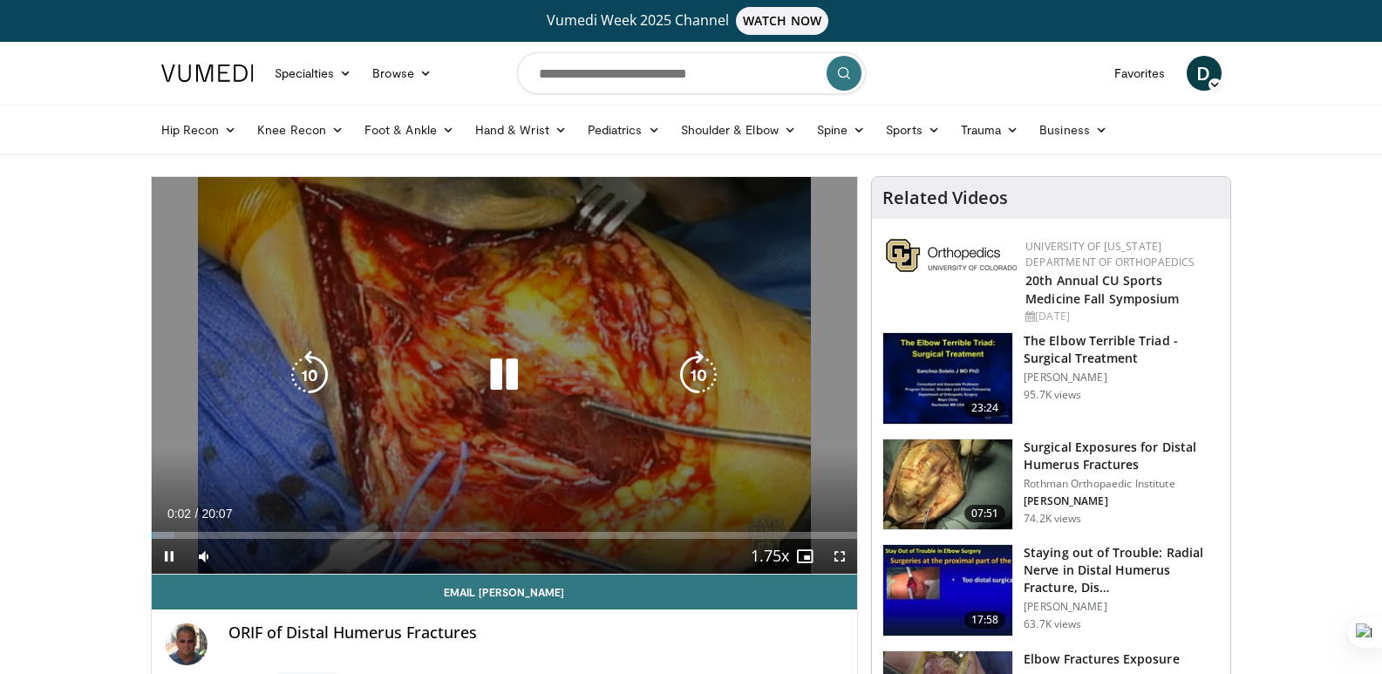
click at [552, 398] on div "10 seconds Tap to unmute" at bounding box center [505, 375] width 706 height 397
